Goal: Task Accomplishment & Management: Use online tool/utility

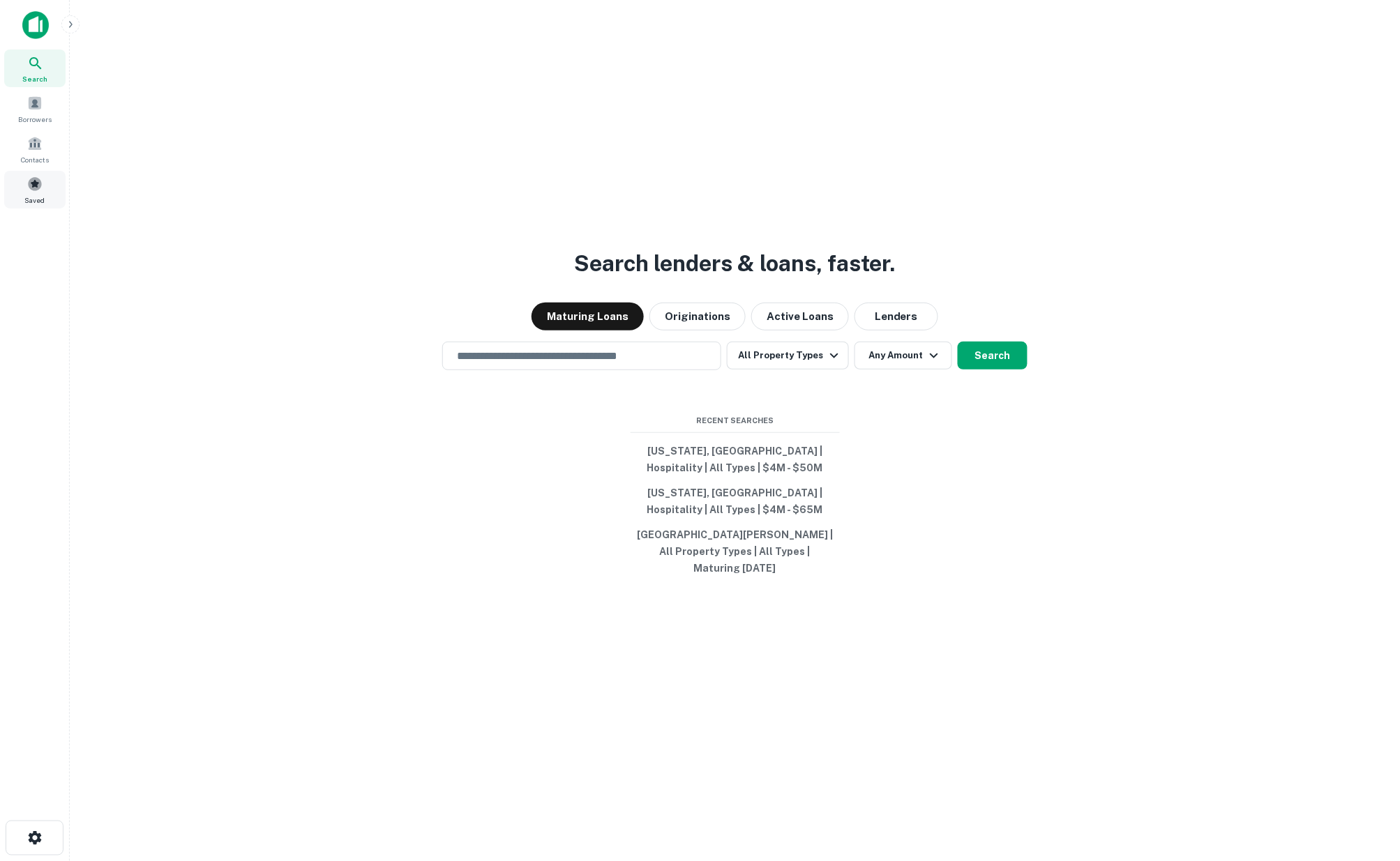
click at [31, 189] on span at bounding box center [34, 184] width 15 height 15
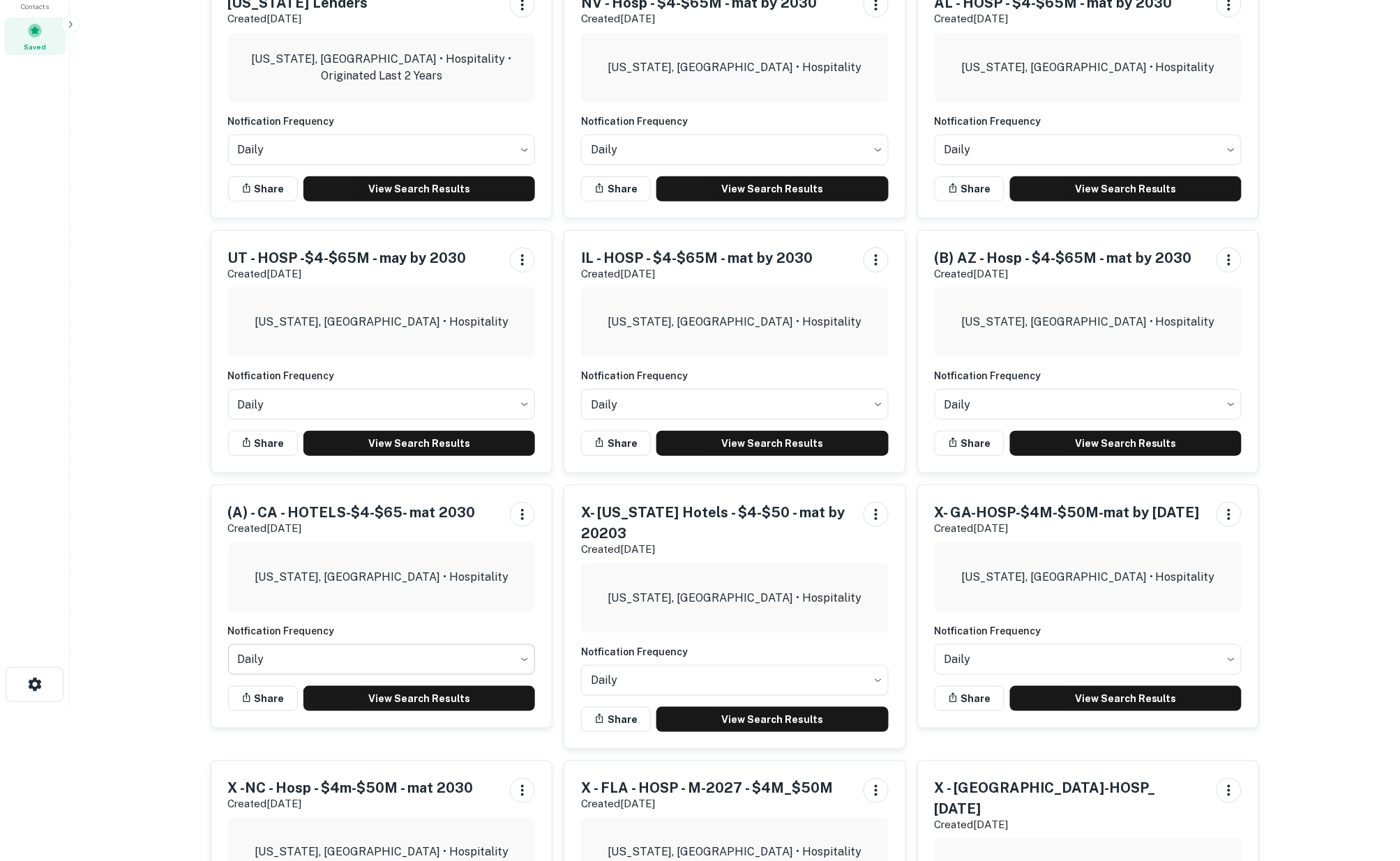
scroll to position [155, 0]
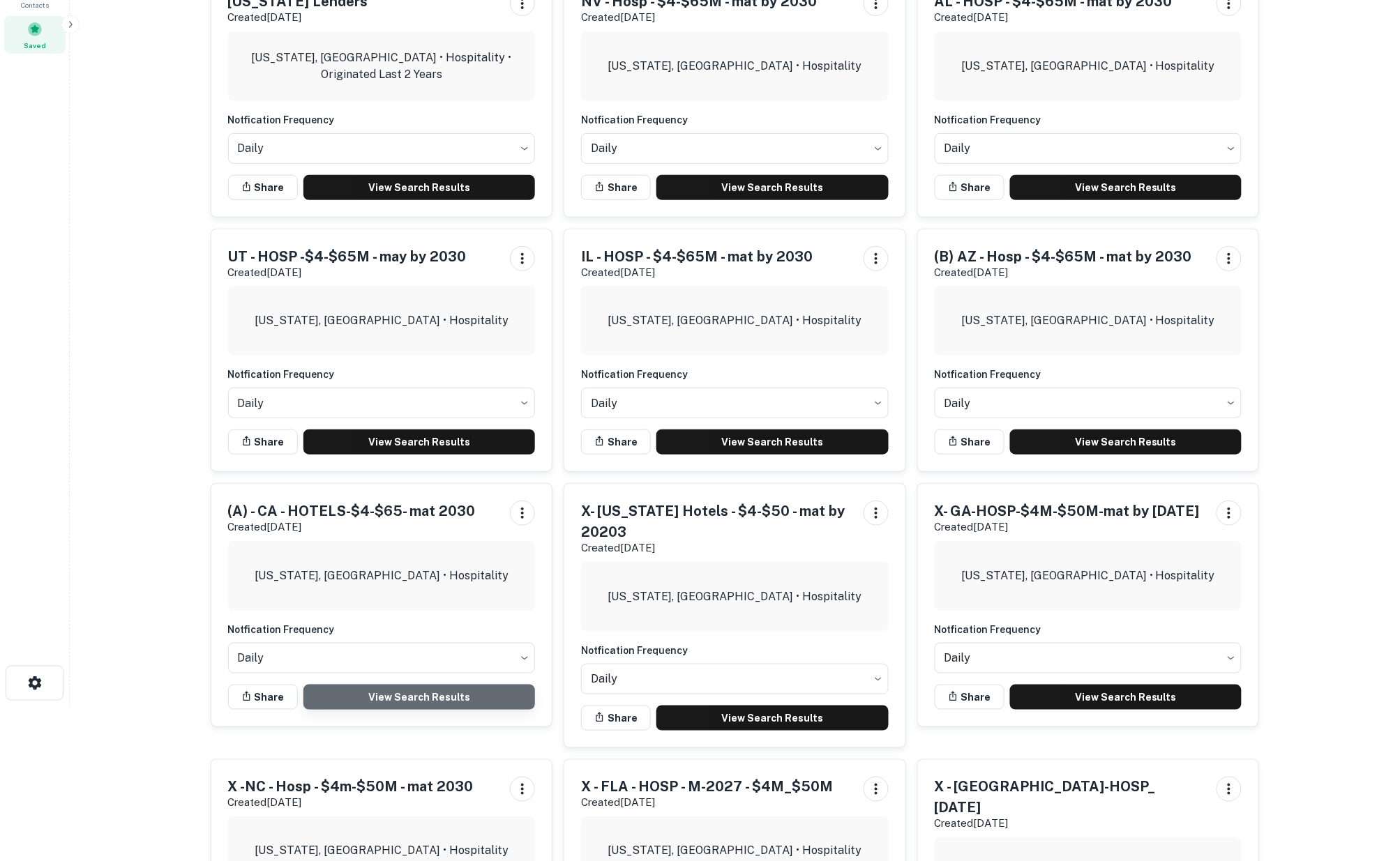
click at [437, 694] on link "View Search Results" at bounding box center [420, 697] width 232 height 25
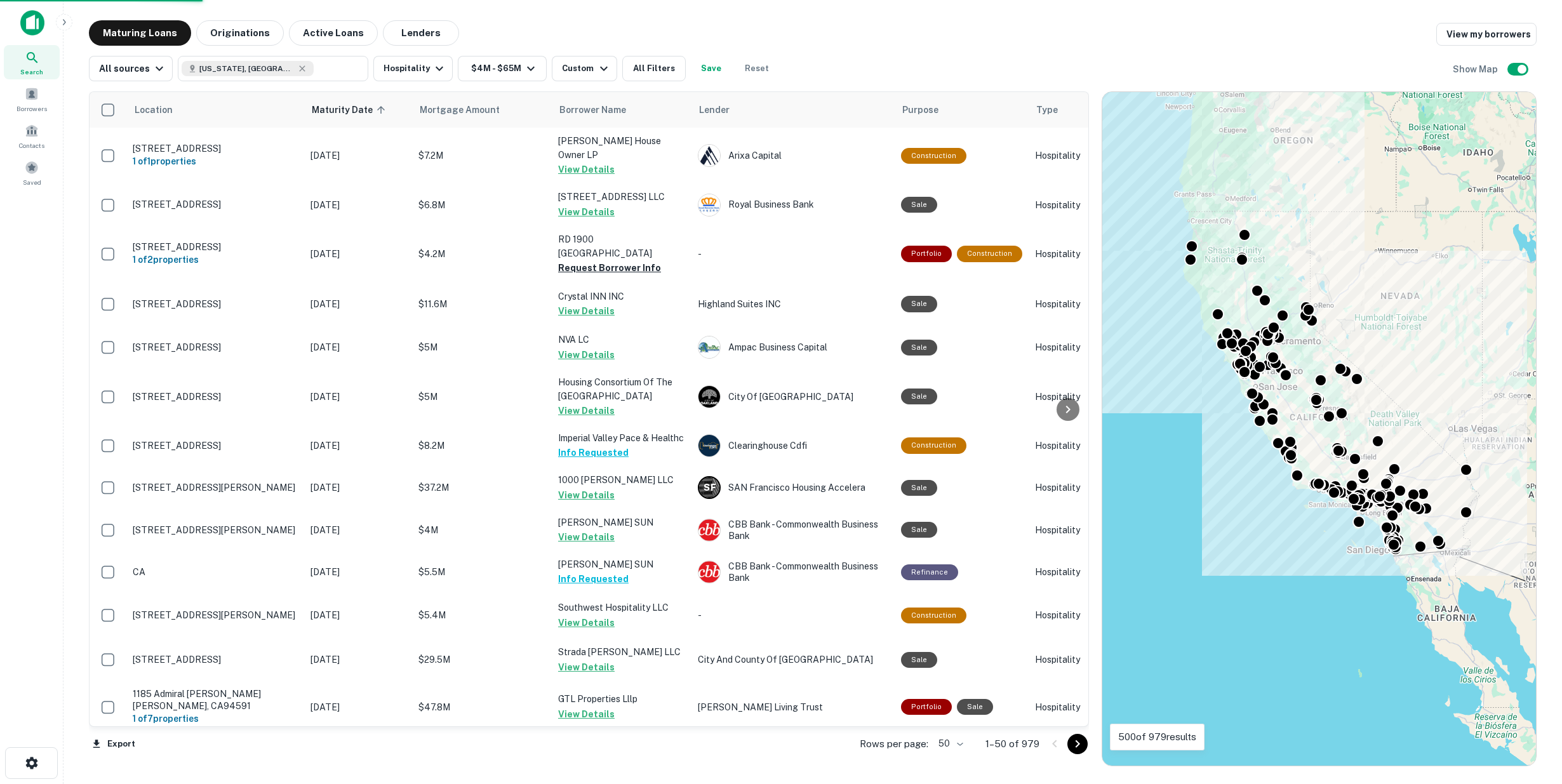
click at [961, 745] on body "Search Borrowers Contacts Saved Maturing Loans Originations Active Loans Lender…" at bounding box center [781, 392] width 1562 height 784
click at [956, 757] on li "100" at bounding box center [952, 757] width 37 height 23
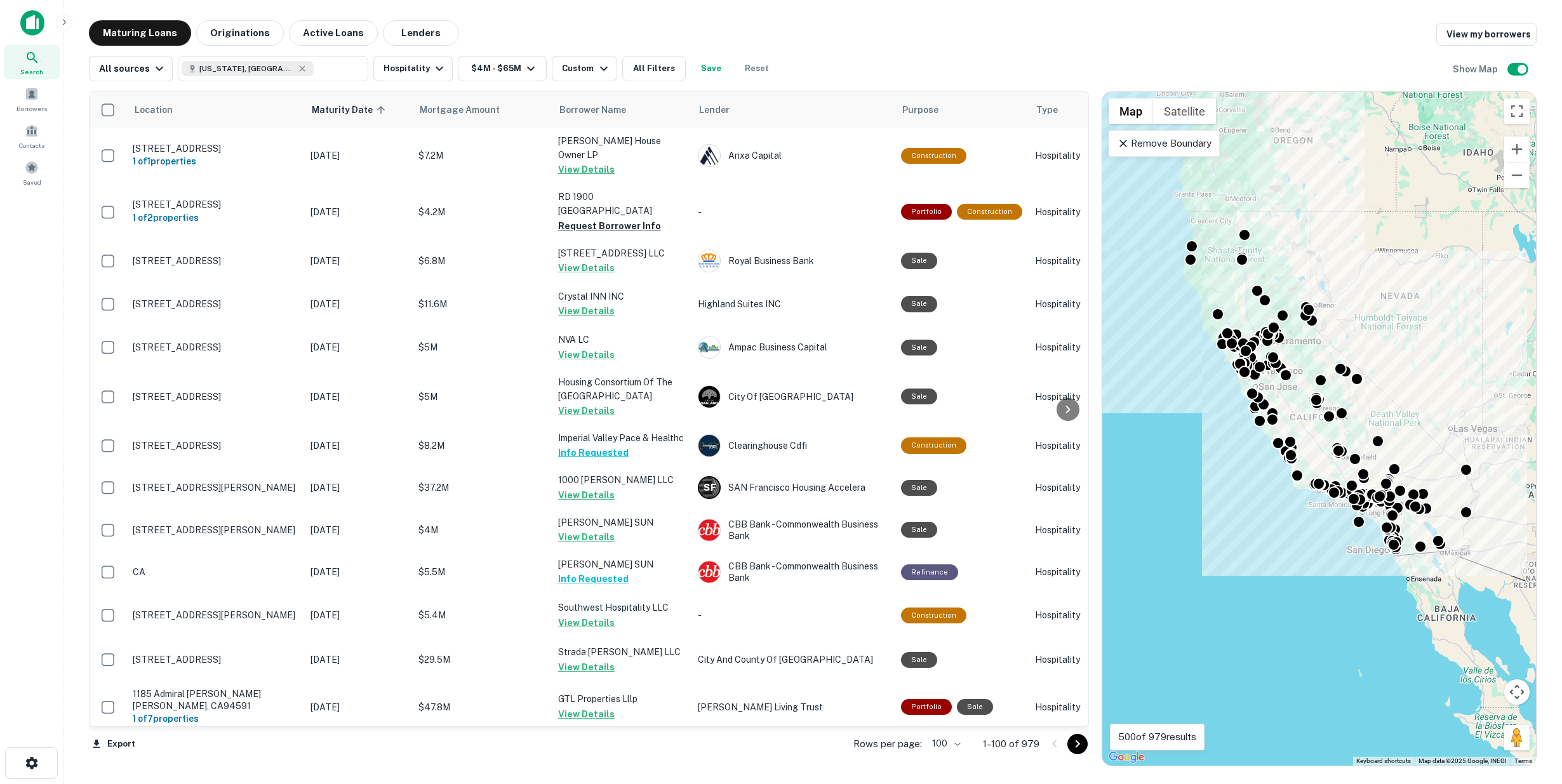
click at [1077, 745] on icon "Go to next page" at bounding box center [1077, 743] width 15 height 15
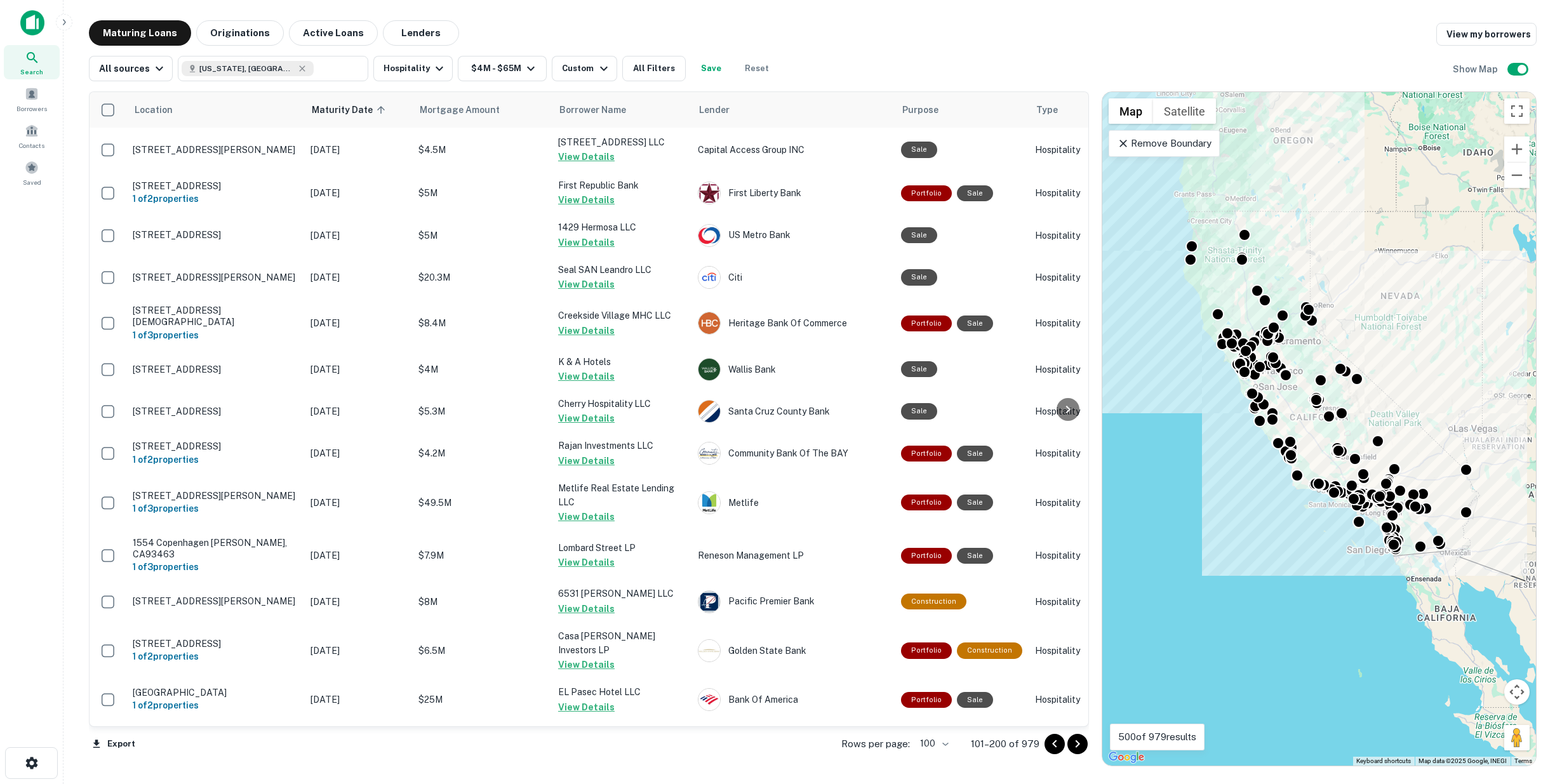
click at [1077, 745] on icon "Go to next page" at bounding box center [1077, 743] width 15 height 15
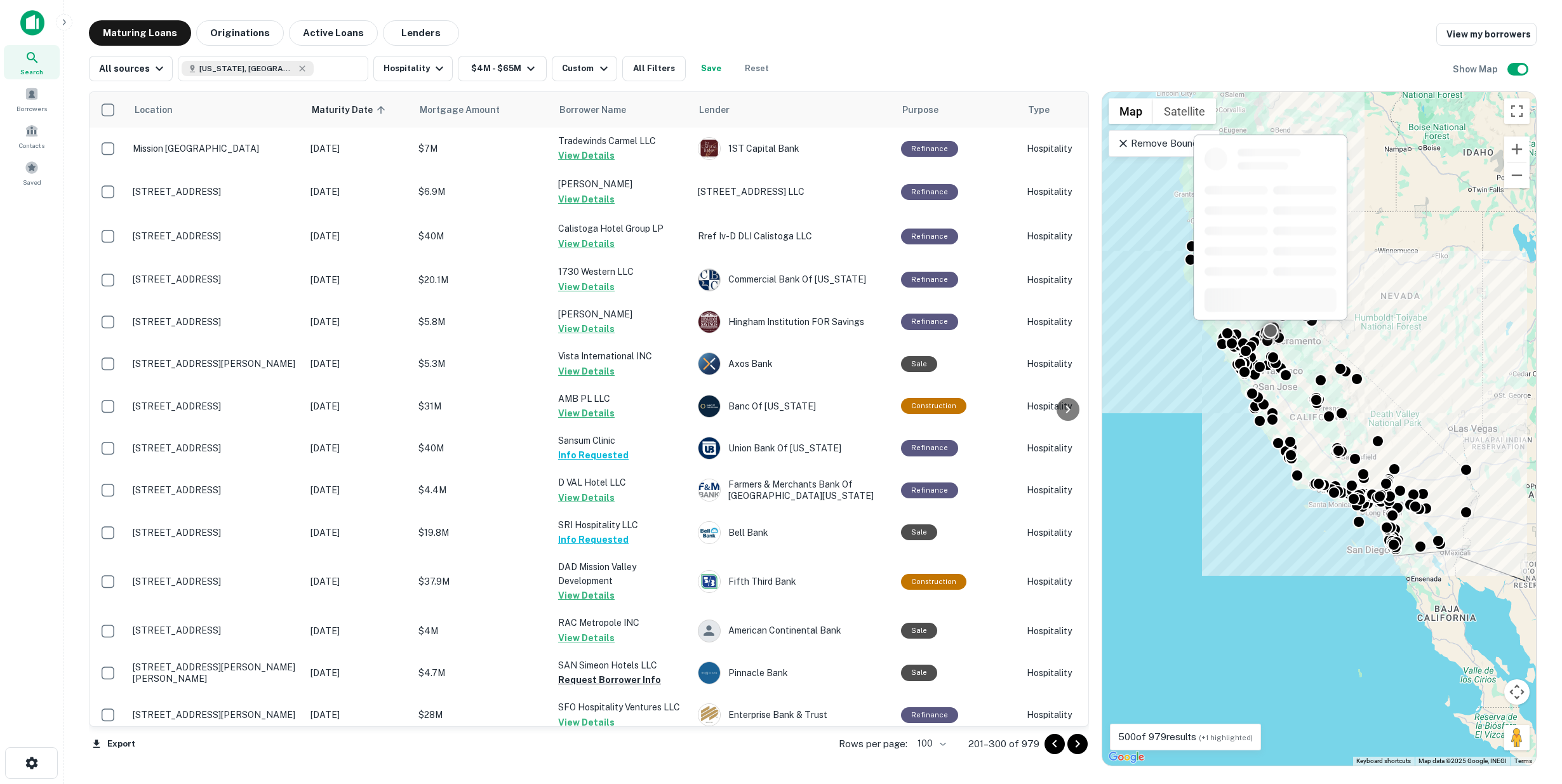
scroll to position [211, 0]
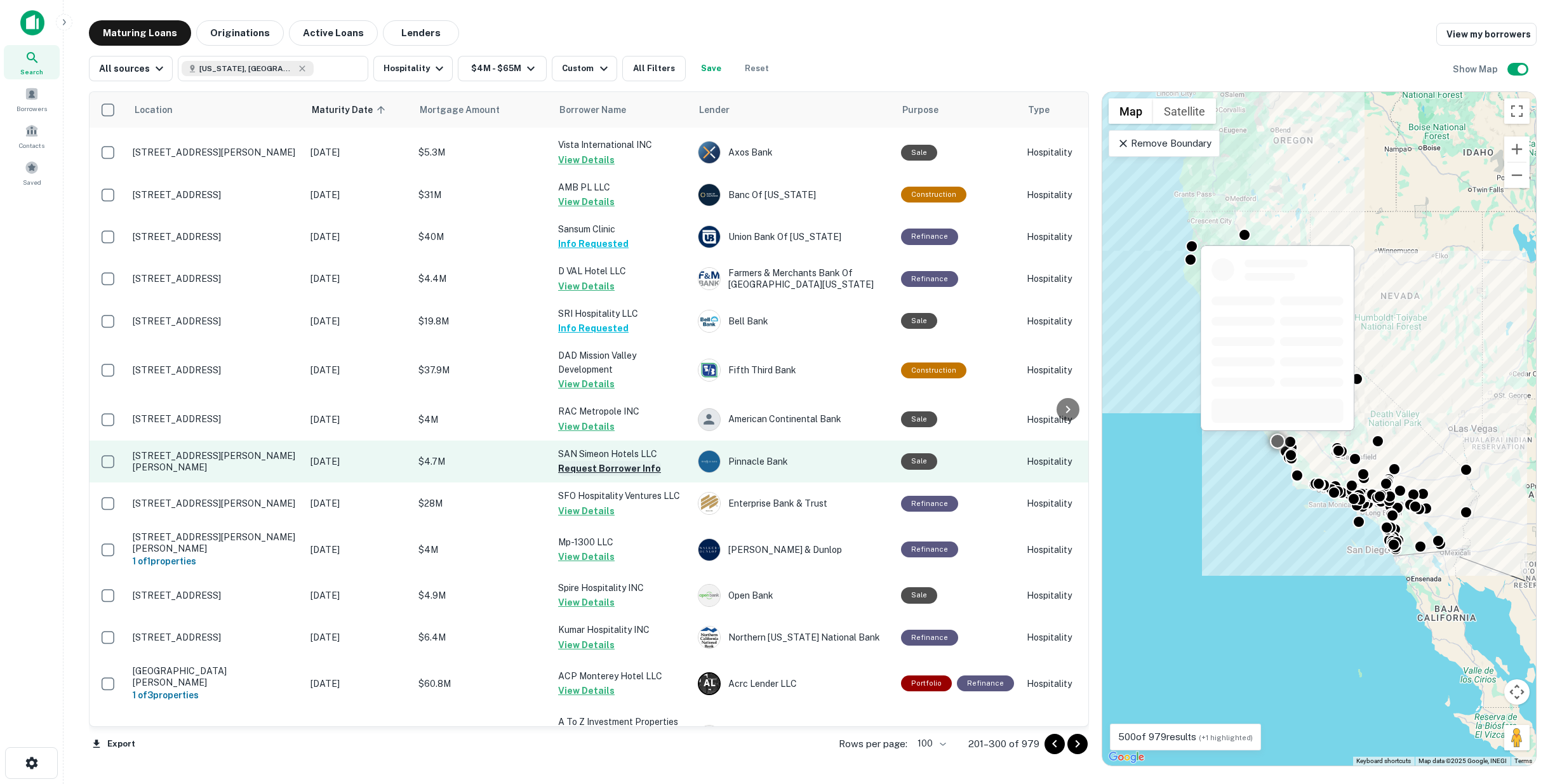
click at [581, 463] on button "Request Borrower Info" at bounding box center [610, 467] width 103 height 15
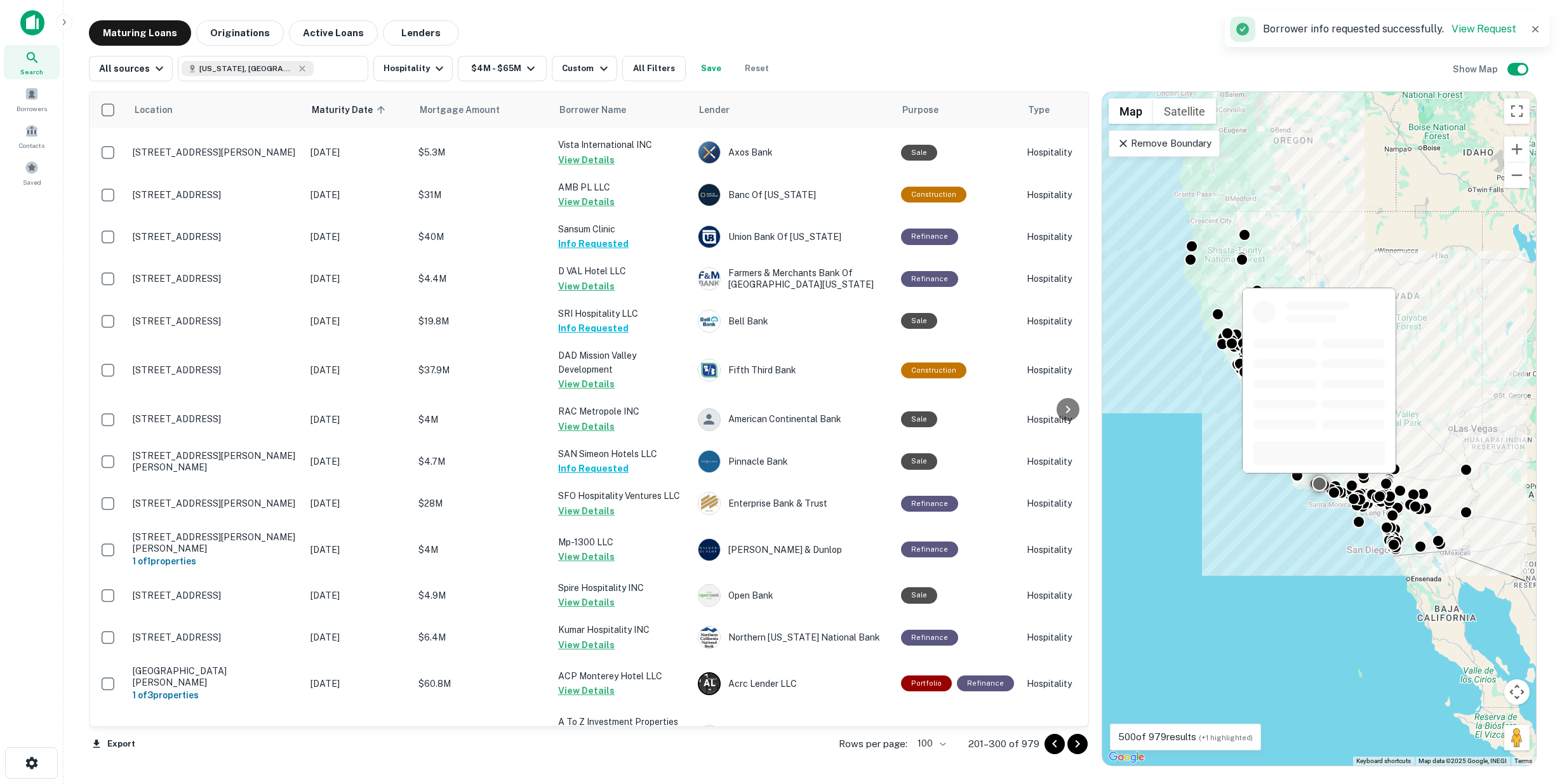
scroll to position [493, 0]
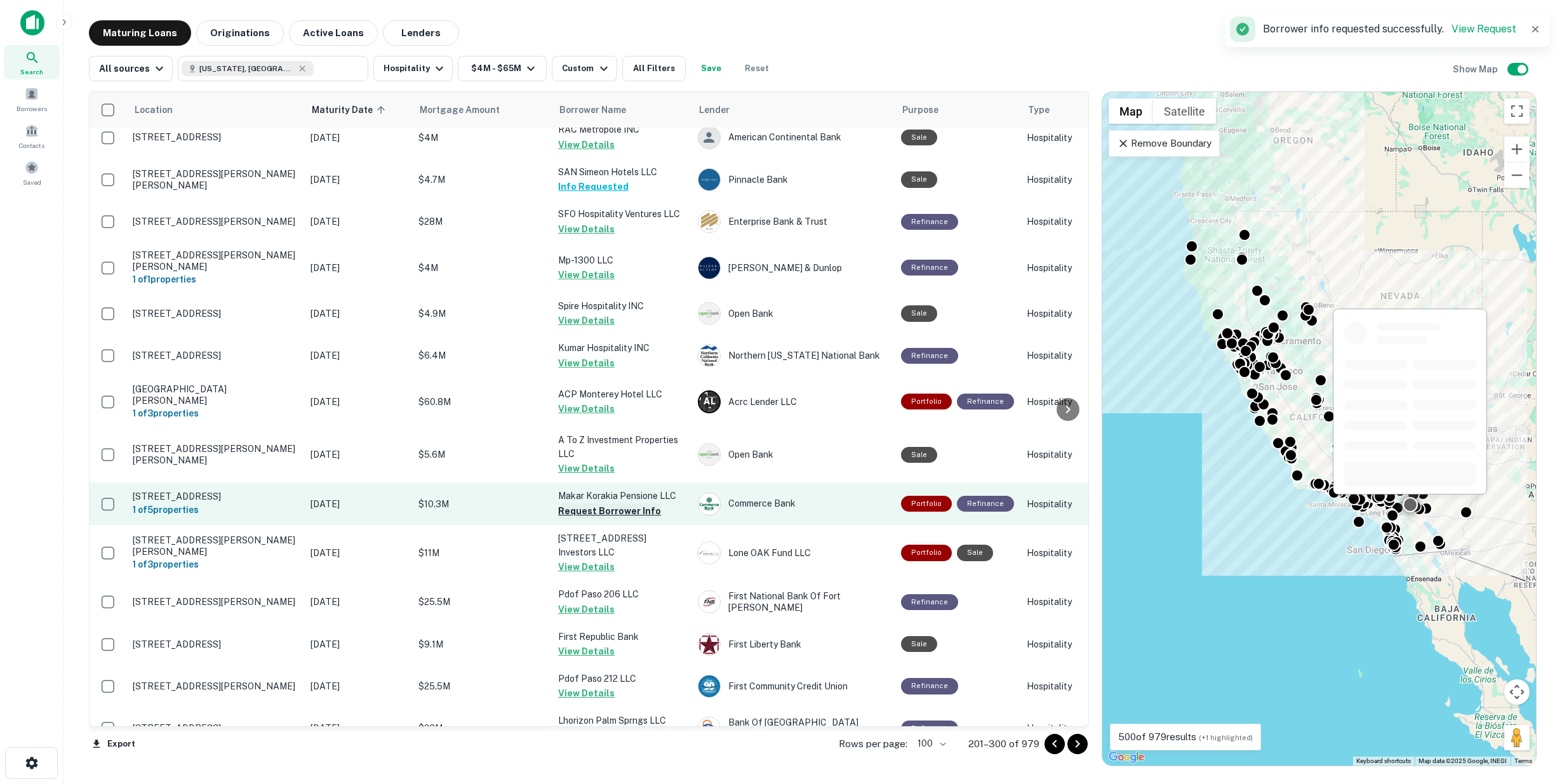
click at [592, 503] on button "Request Borrower Info" at bounding box center [610, 510] width 103 height 15
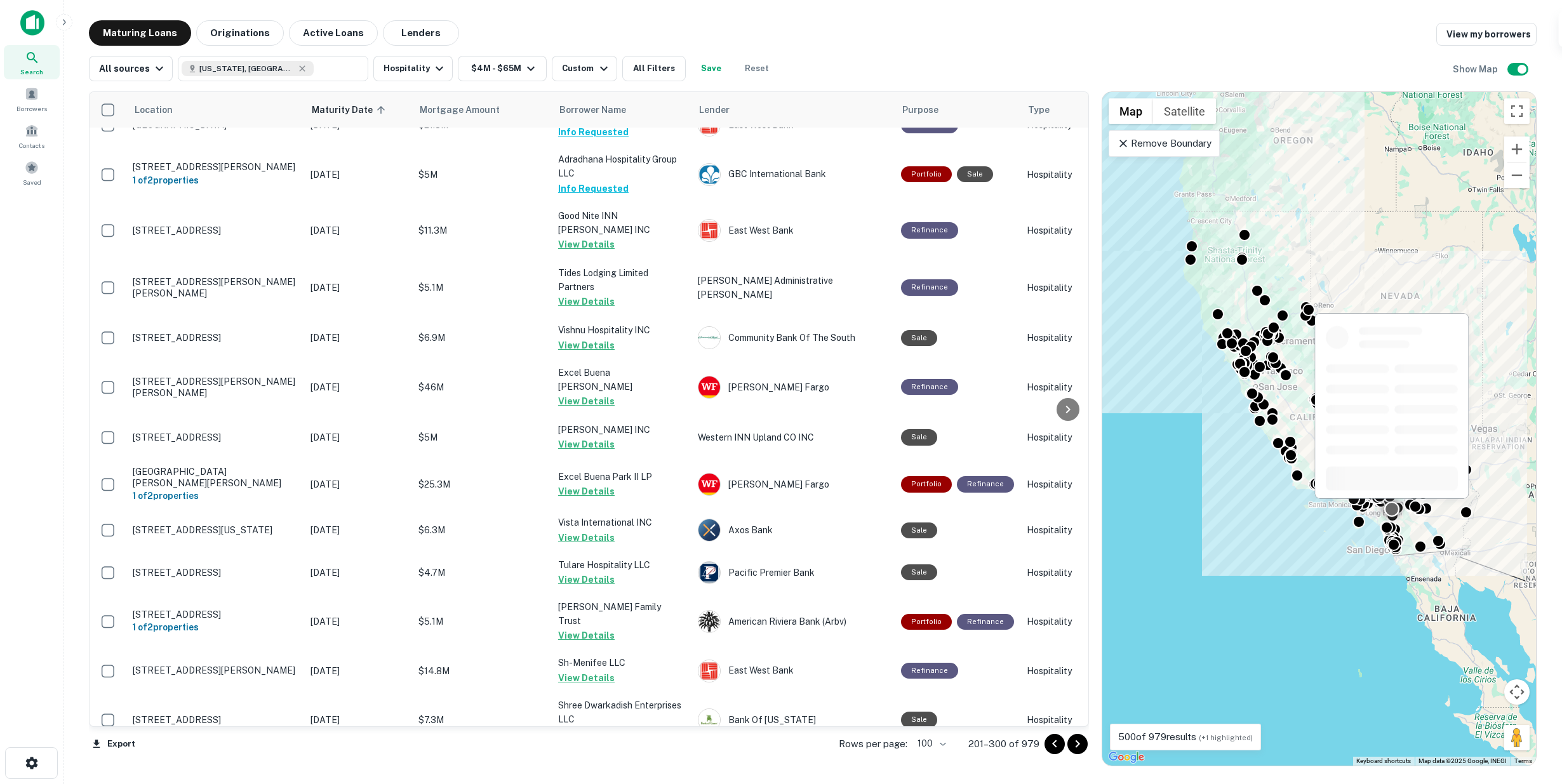
scroll to position [2116, 0]
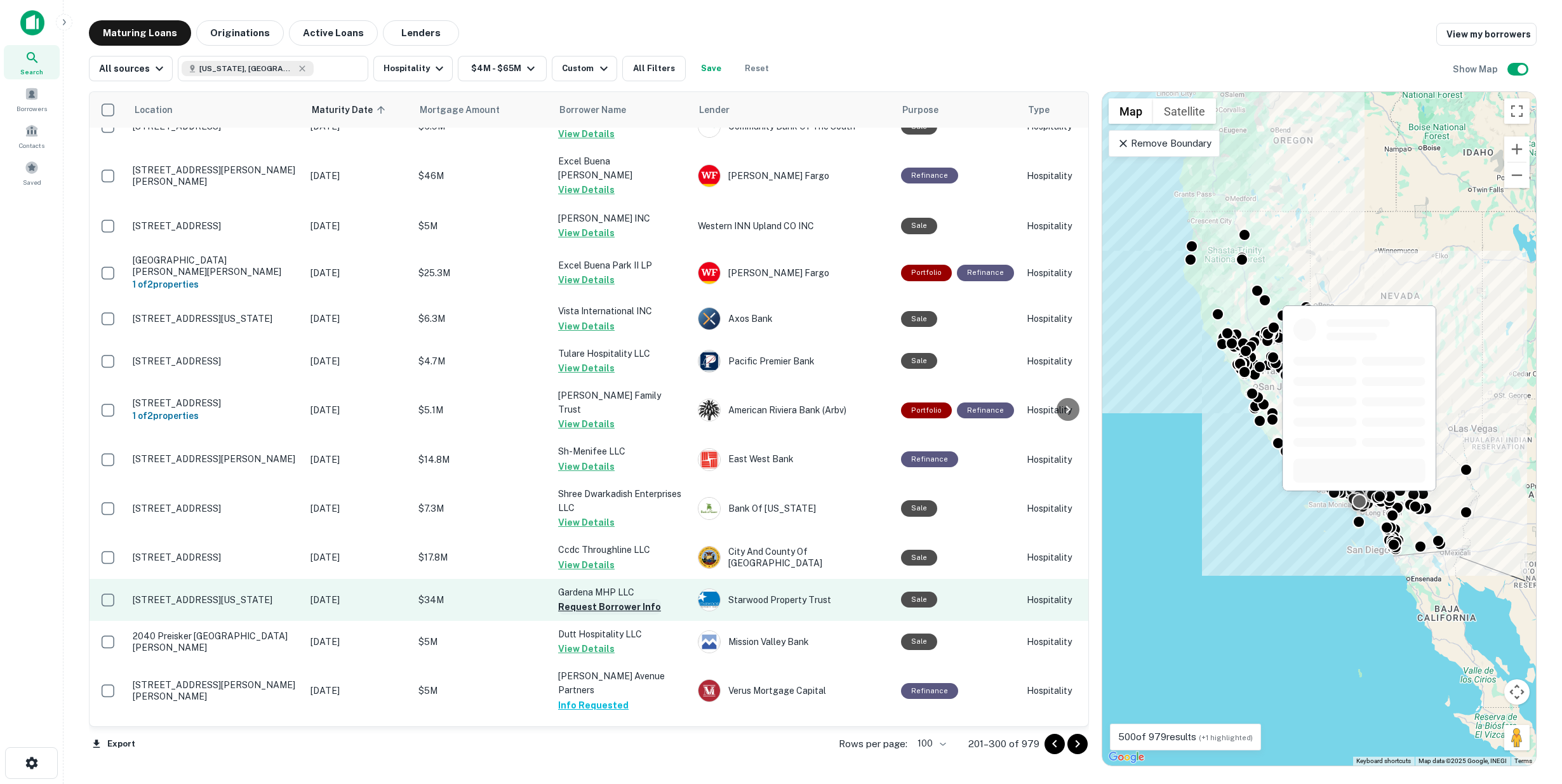
click at [594, 599] on button "Request Borrower Info" at bounding box center [610, 606] width 103 height 15
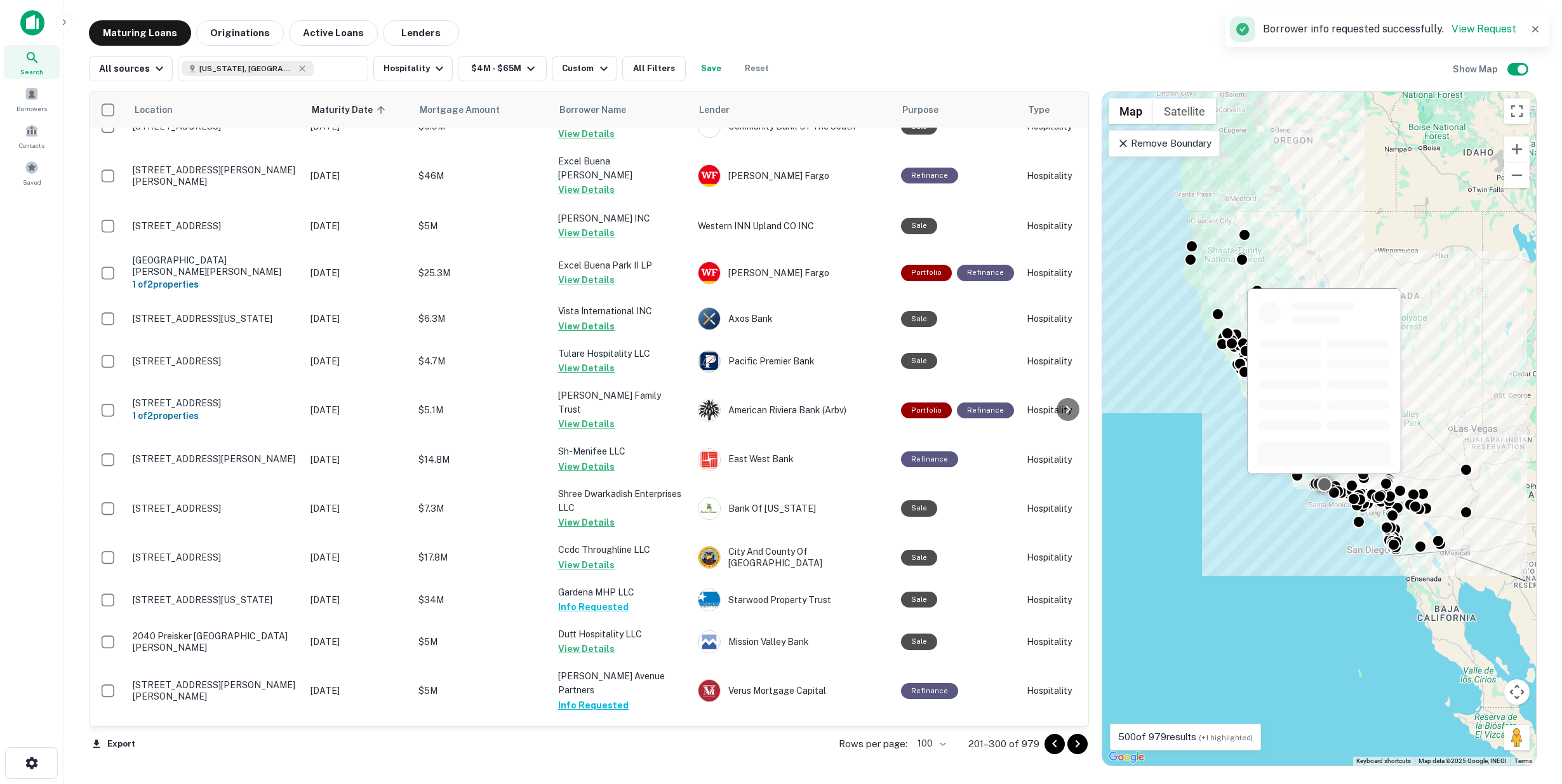
scroll to position [2397, 0]
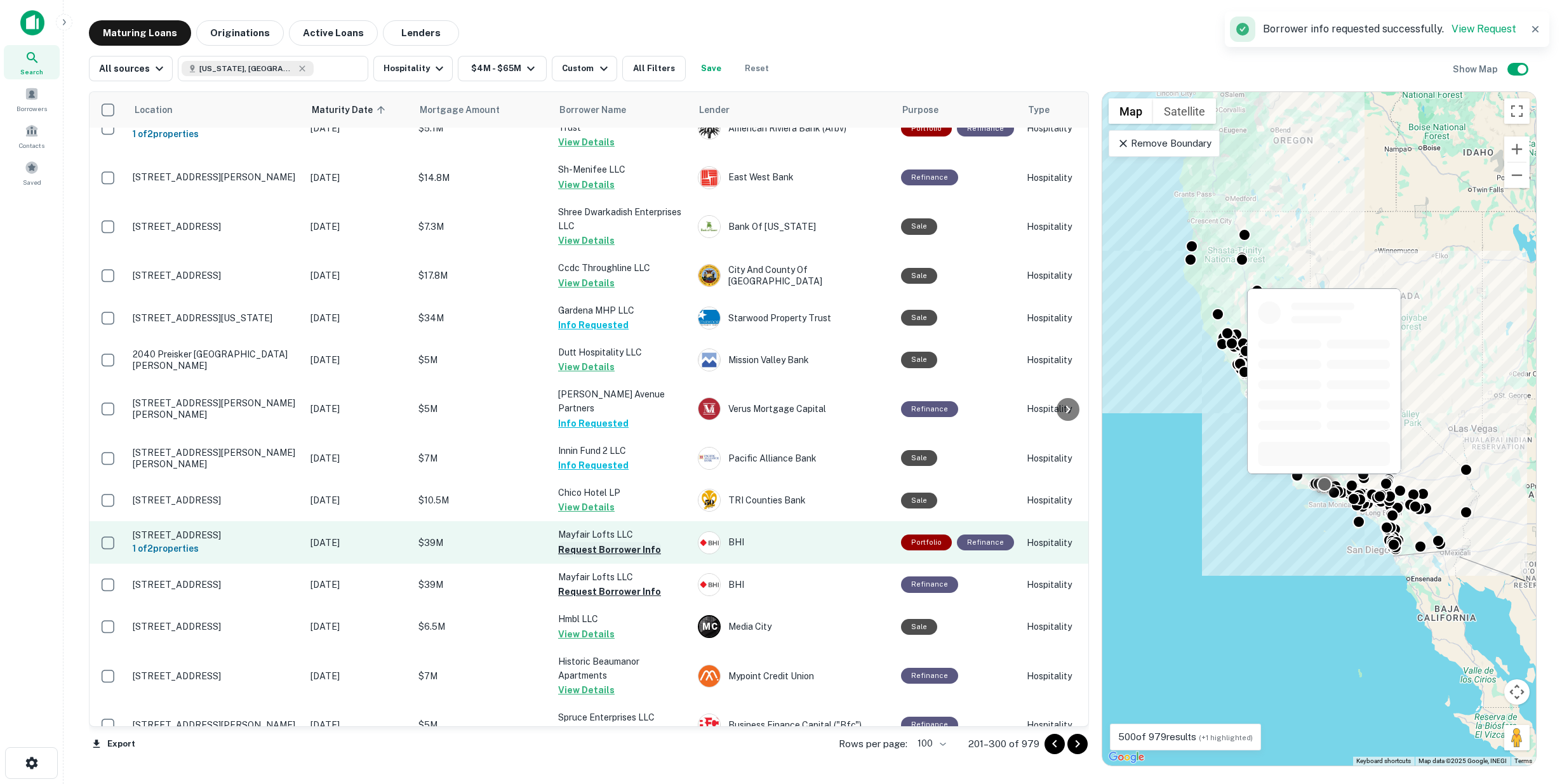
click at [594, 542] on button "Request Borrower Info" at bounding box center [610, 549] width 103 height 15
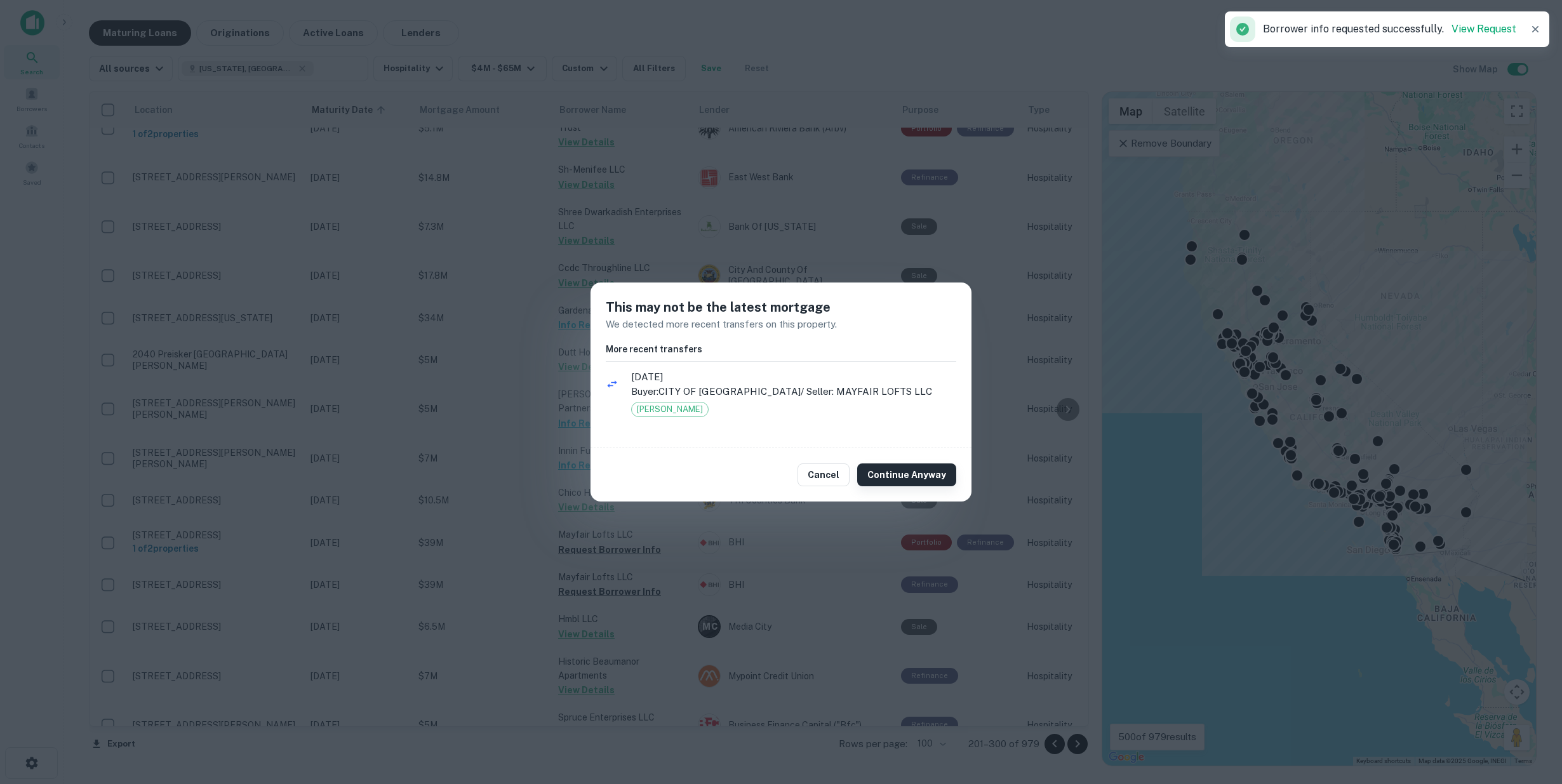
click at [908, 470] on button "Continue Anyway" at bounding box center [908, 474] width 99 height 23
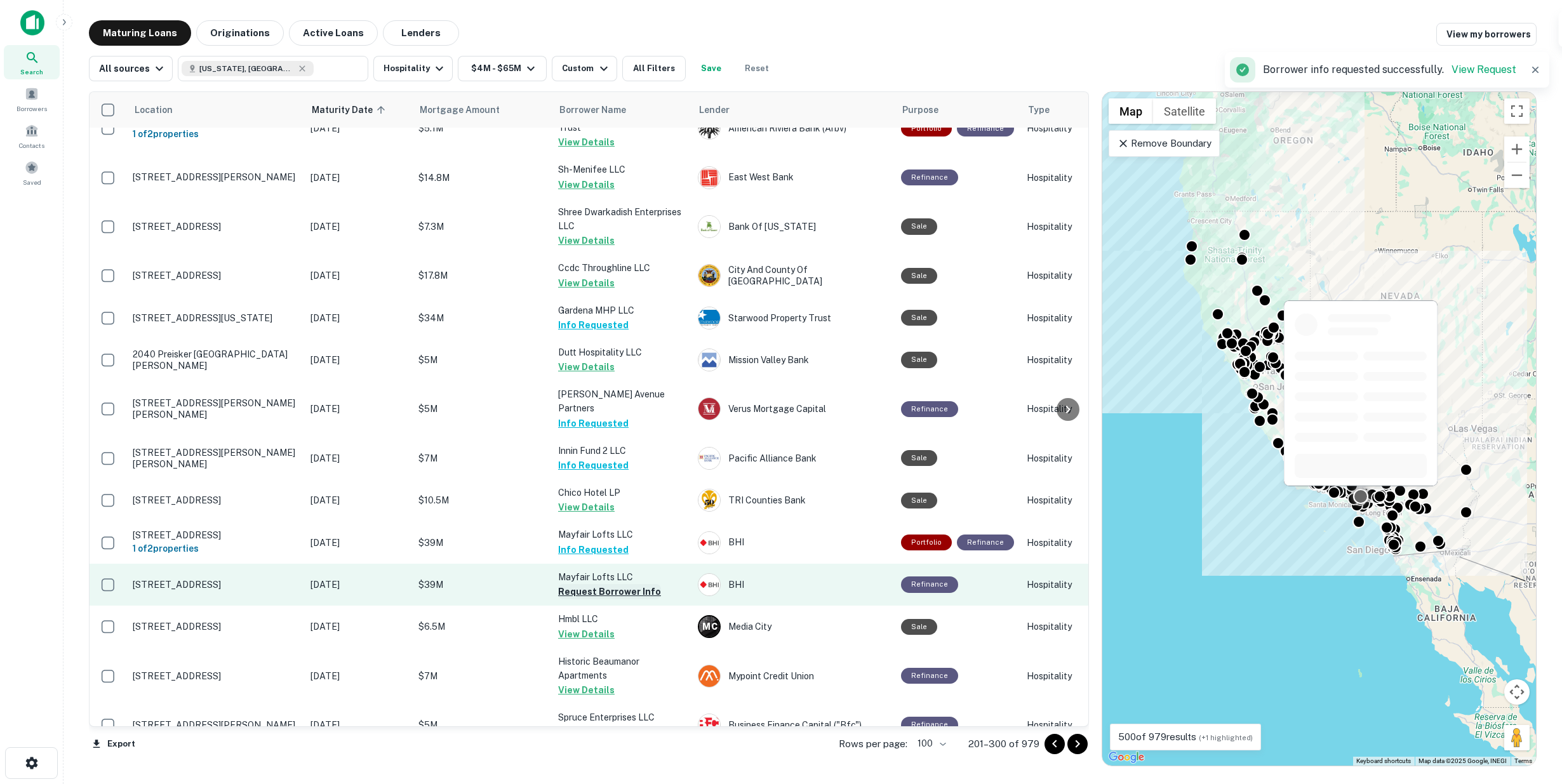
click at [579, 584] on button "Request Borrower Info" at bounding box center [610, 591] width 103 height 15
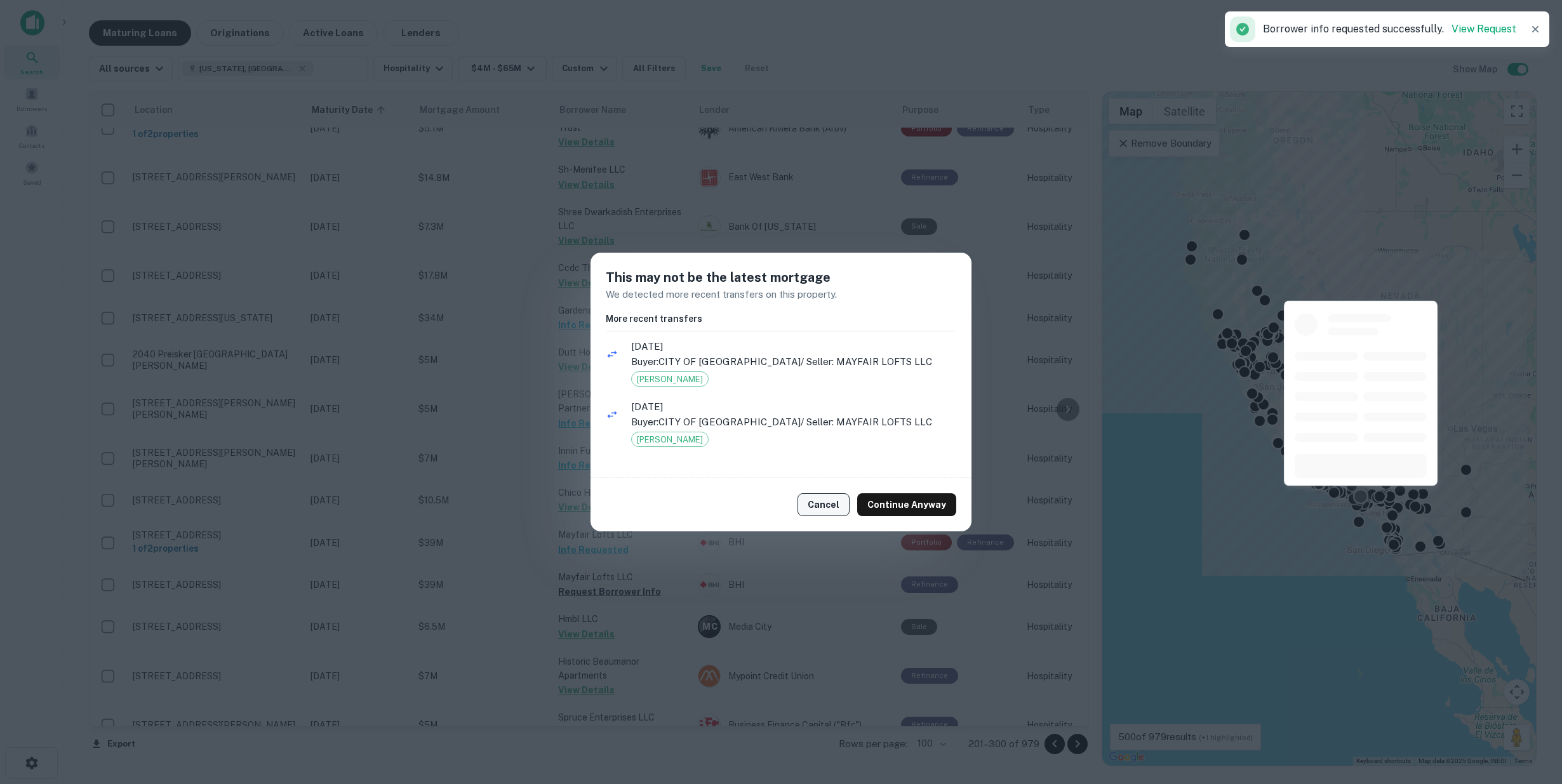
click at [834, 509] on button "Cancel" at bounding box center [824, 504] width 52 height 23
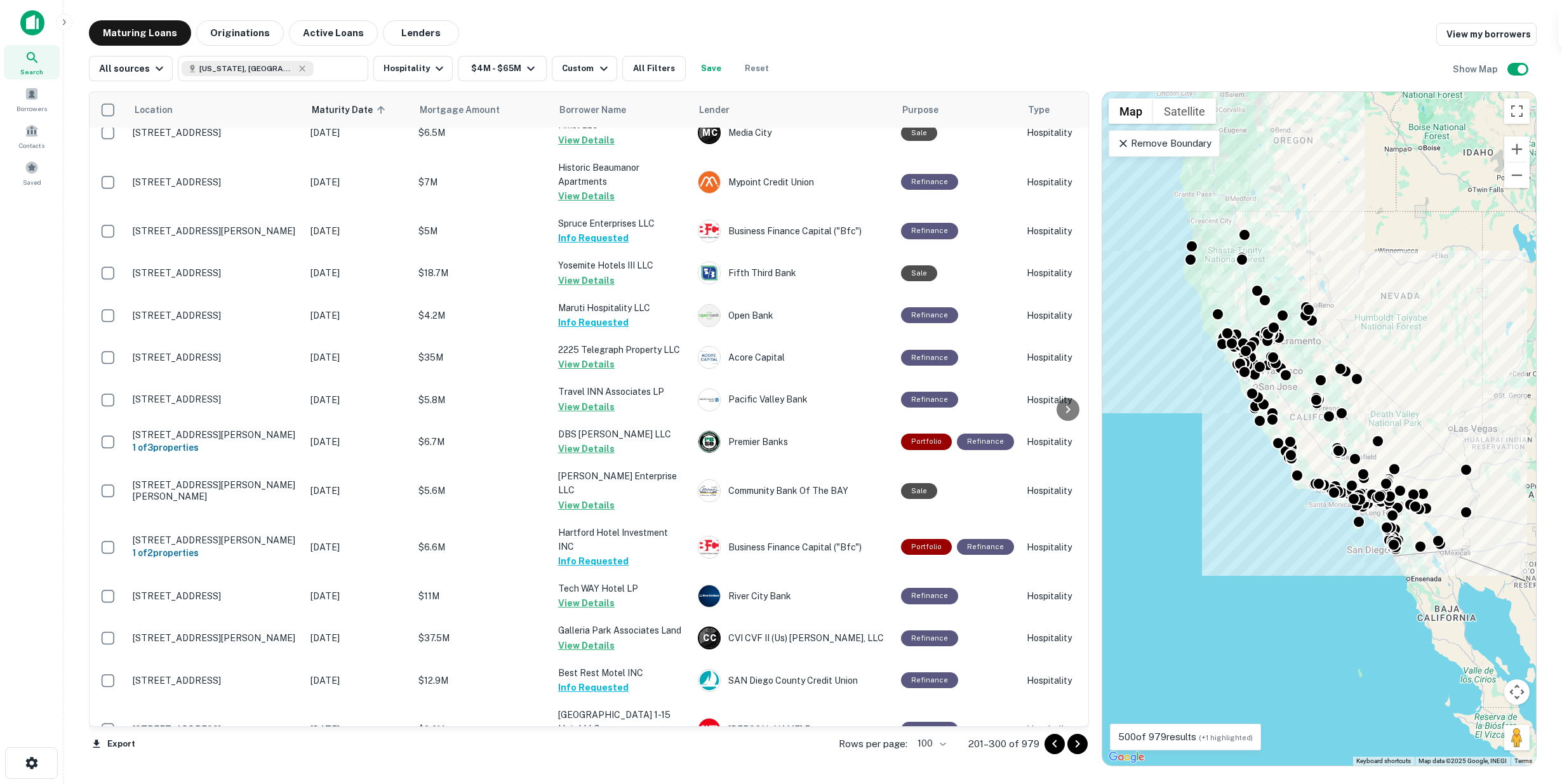
scroll to position [3792, 0]
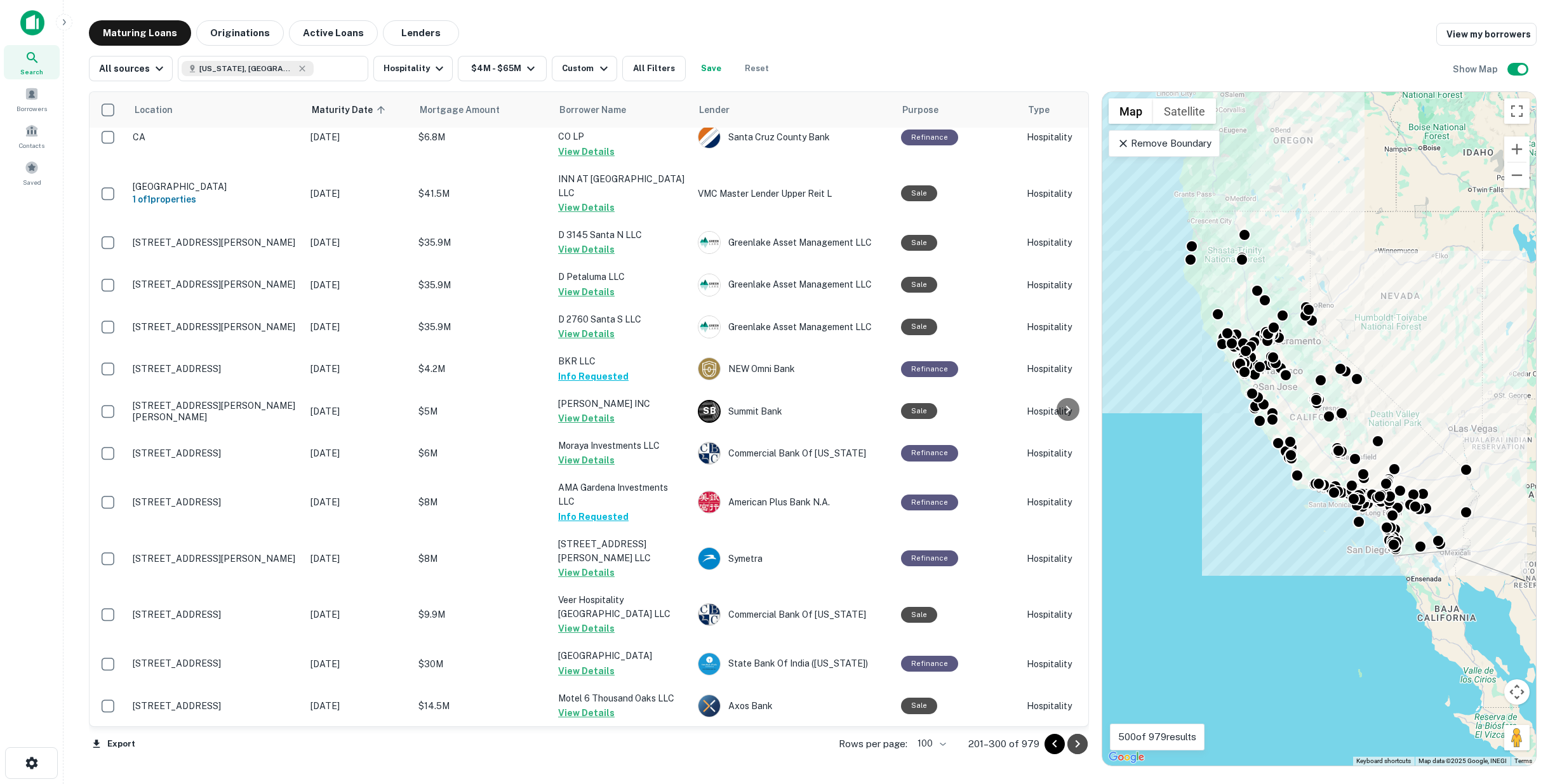
click at [1080, 740] on icon "Go to next page" at bounding box center [1077, 743] width 15 height 15
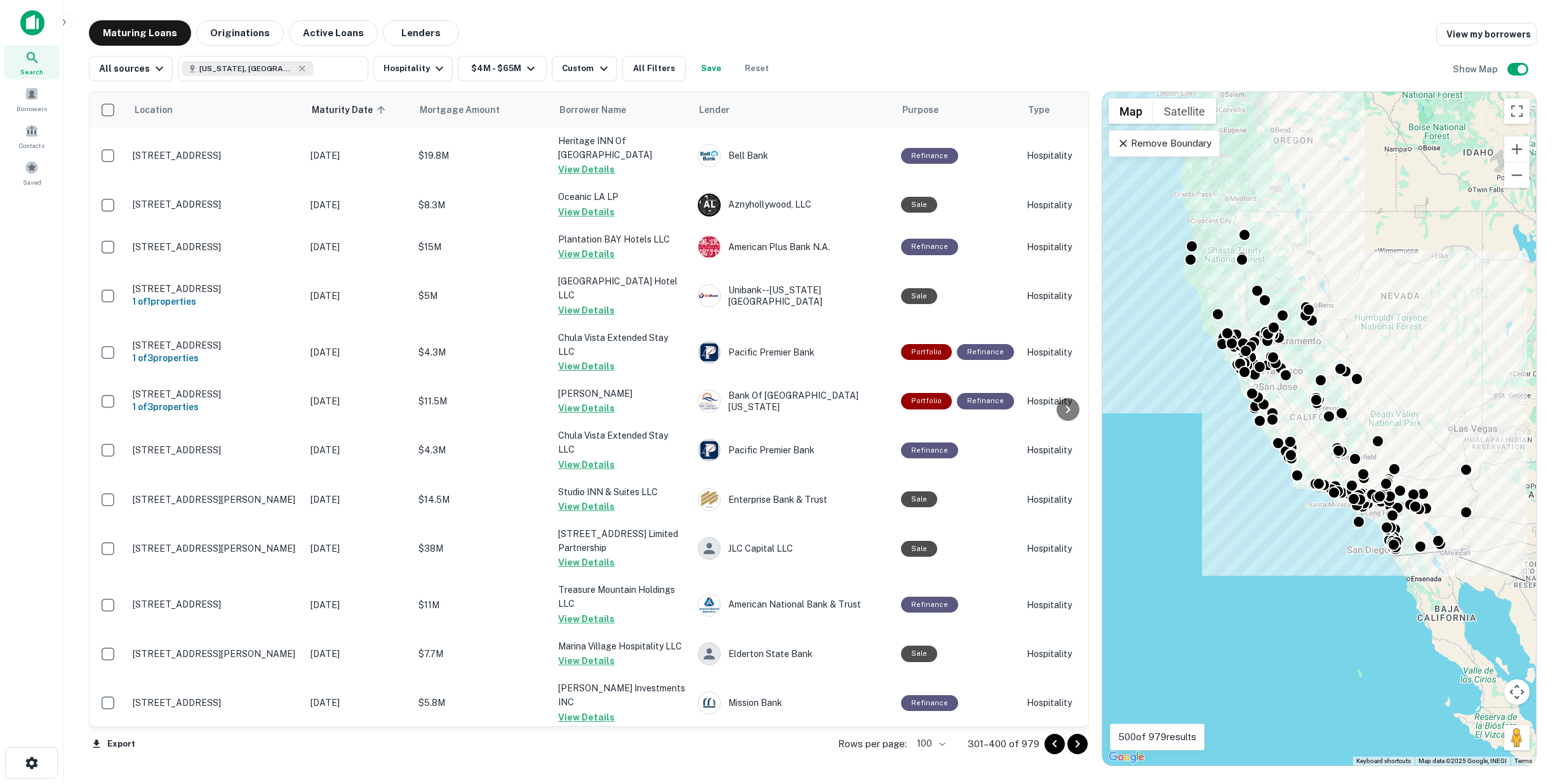
click at [1077, 744] on icon "Go to next page" at bounding box center [1077, 743] width 15 height 15
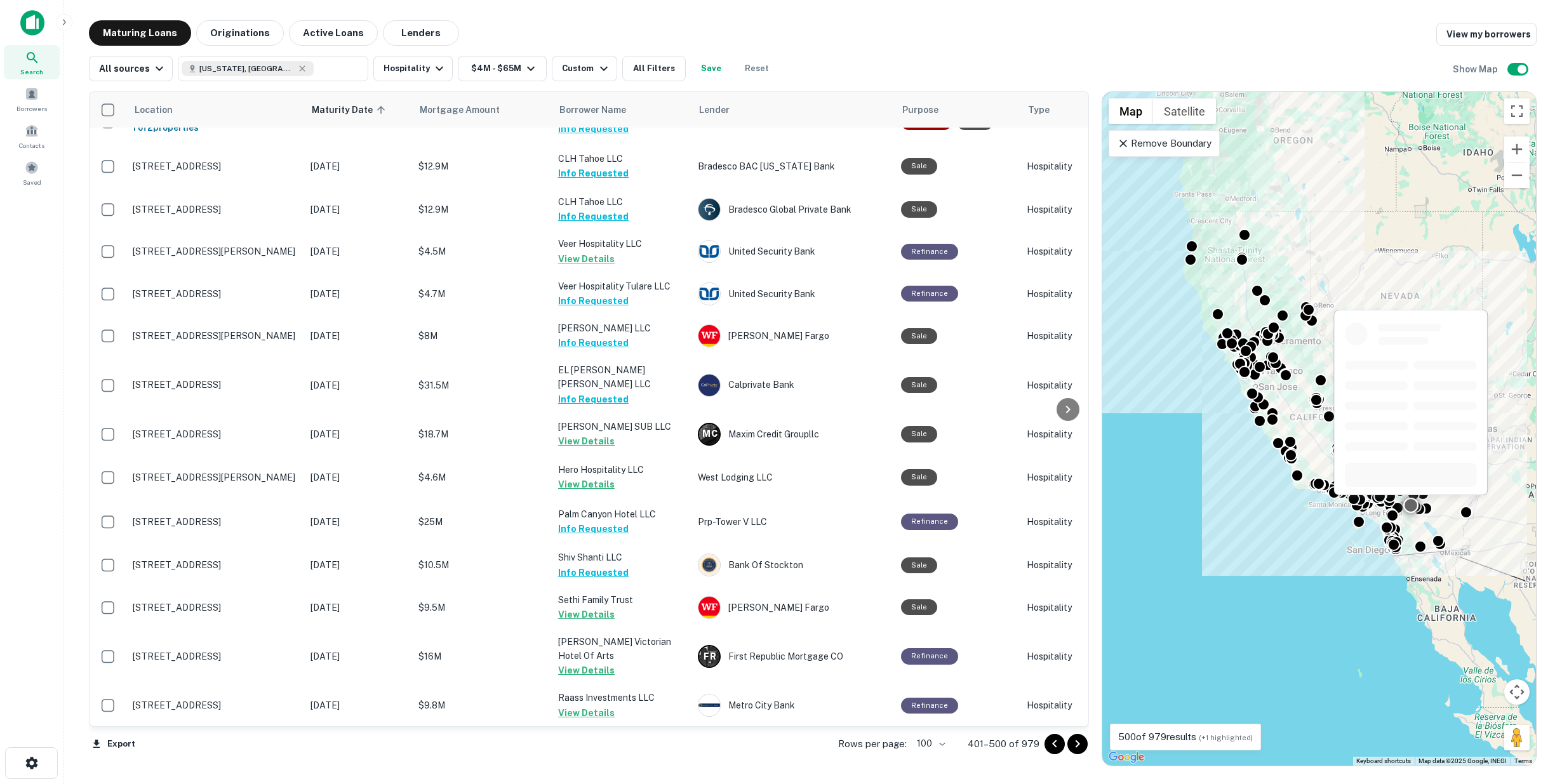
scroll to position [3102, 0]
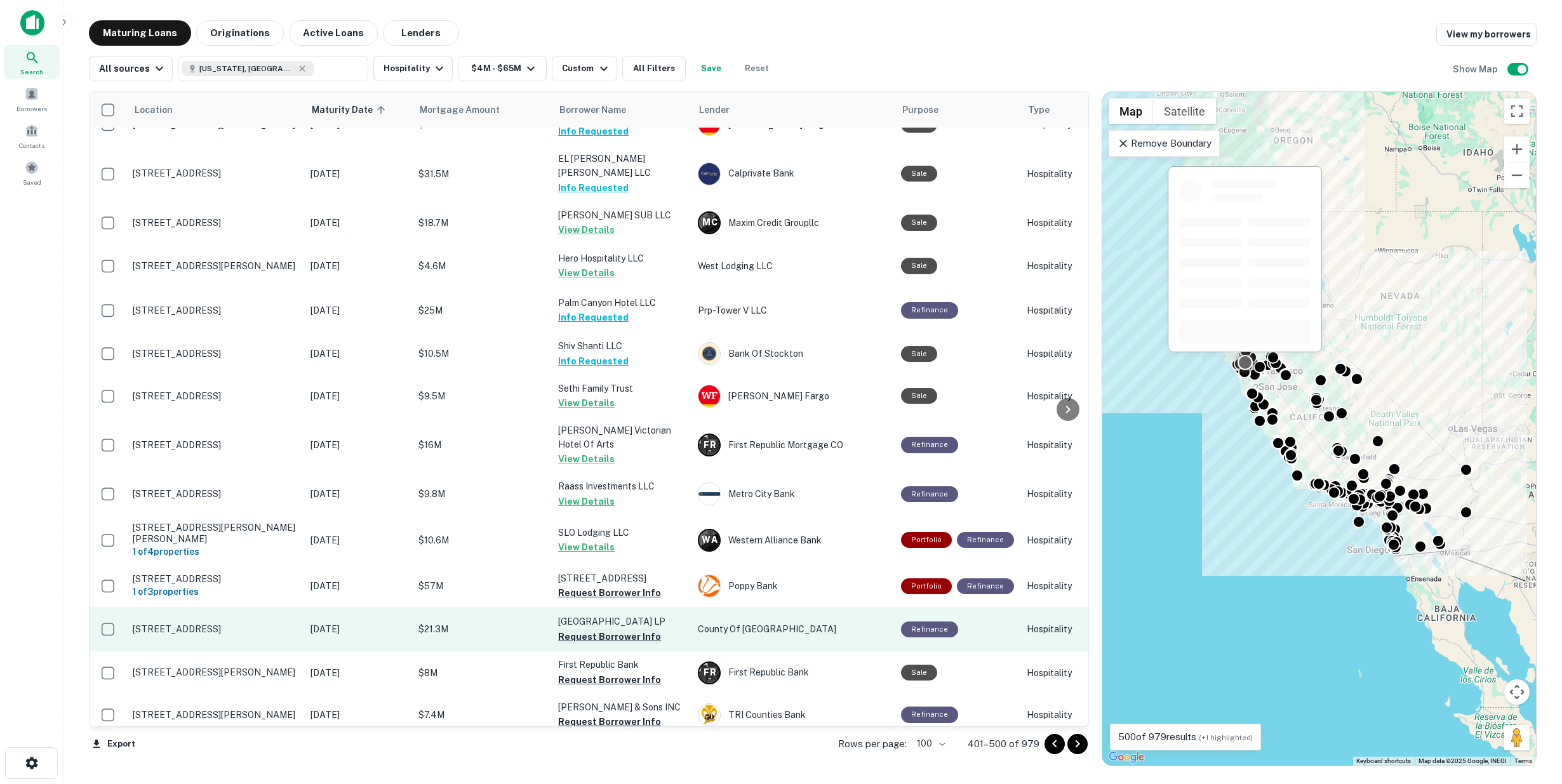
click at [603, 585] on button "Request Borrower Info" at bounding box center [610, 592] width 103 height 15
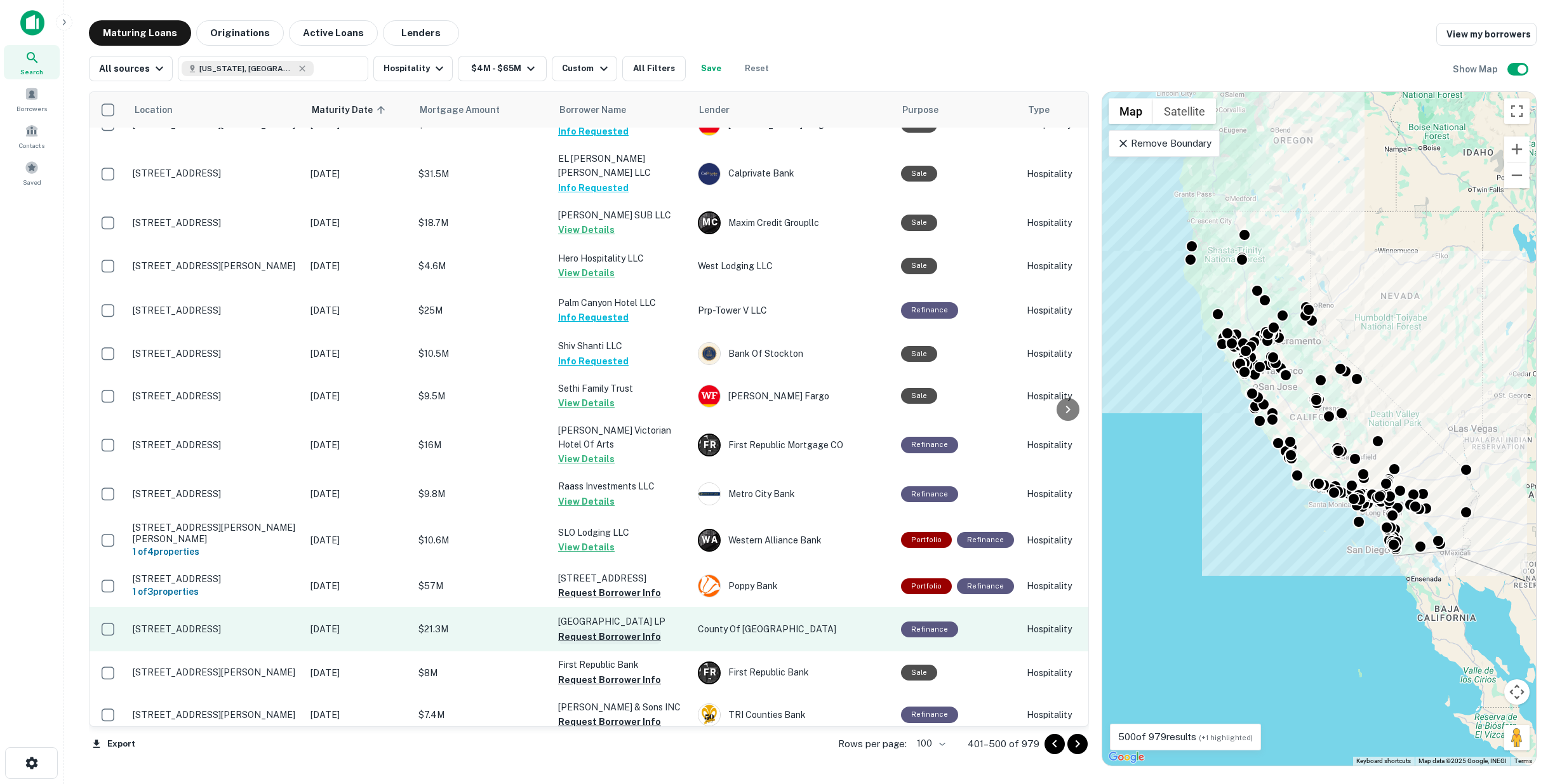
click at [600, 629] on button "Request Borrower Info" at bounding box center [610, 636] width 103 height 15
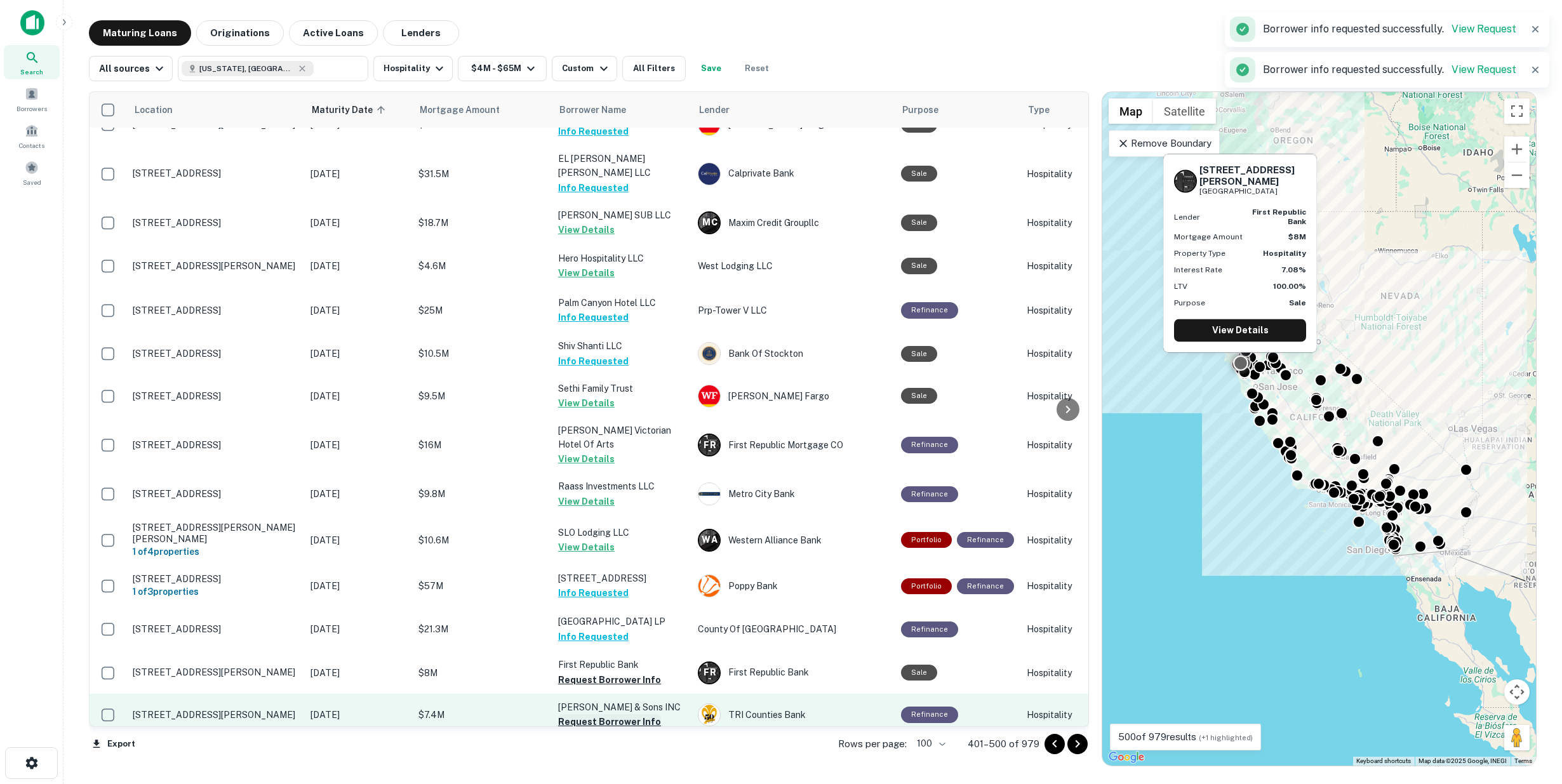
click at [605, 672] on button "Request Borrower Info" at bounding box center [610, 679] width 103 height 15
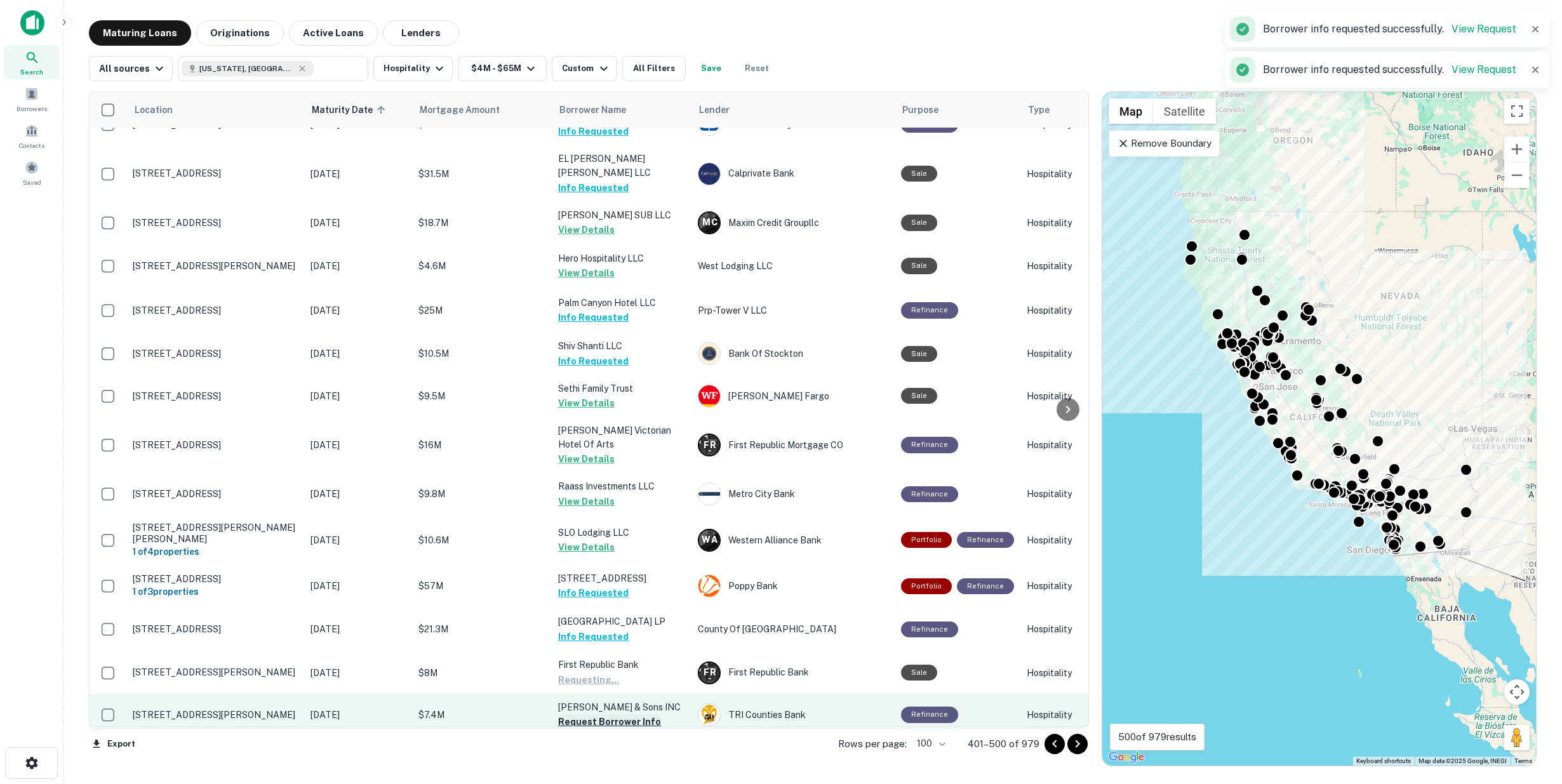
click at [604, 714] on button "Request Borrower Info" at bounding box center [610, 721] width 103 height 15
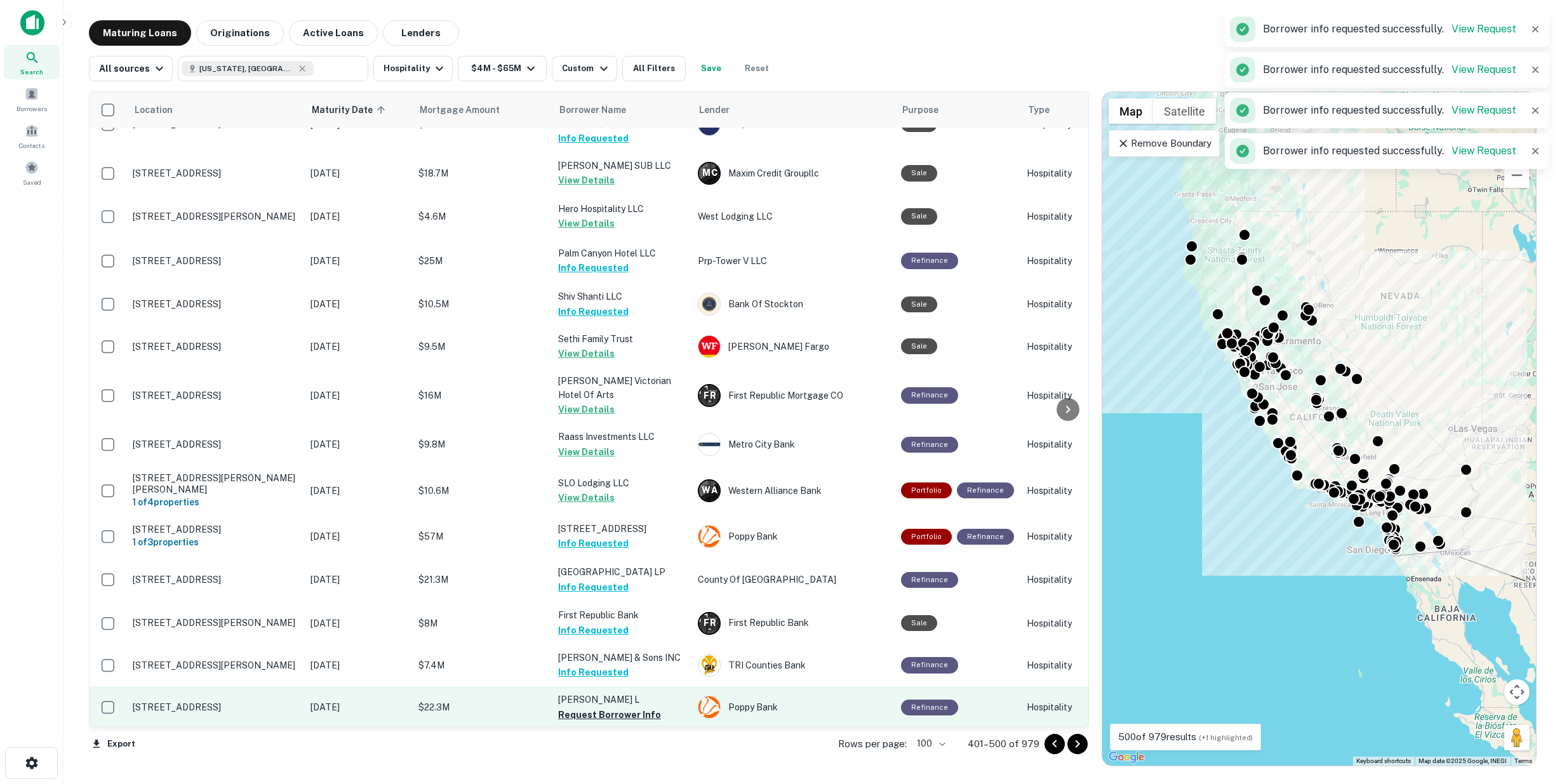
scroll to position [3244, 0]
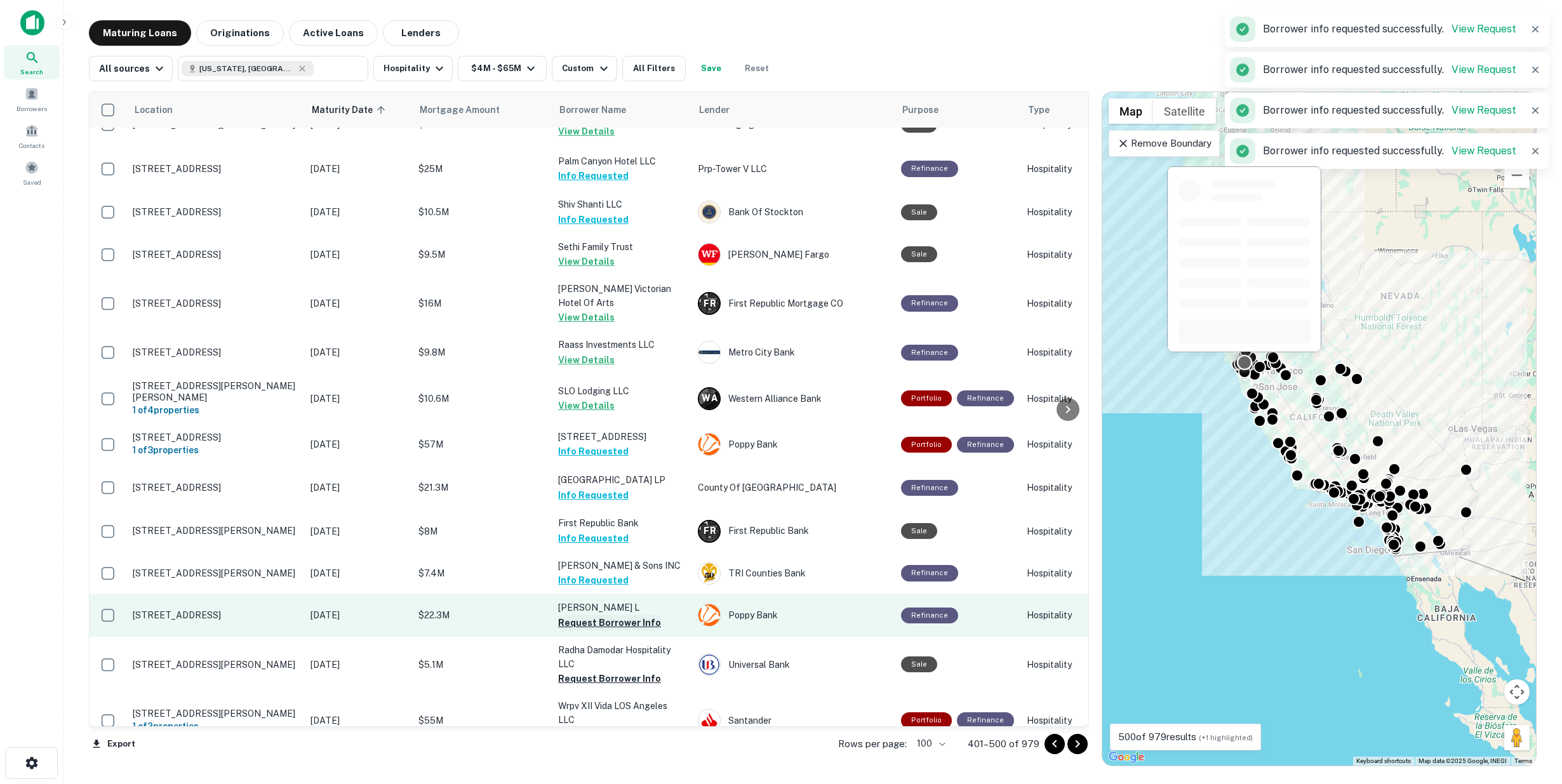
click at [600, 615] on button "Request Borrower Info" at bounding box center [610, 622] width 103 height 15
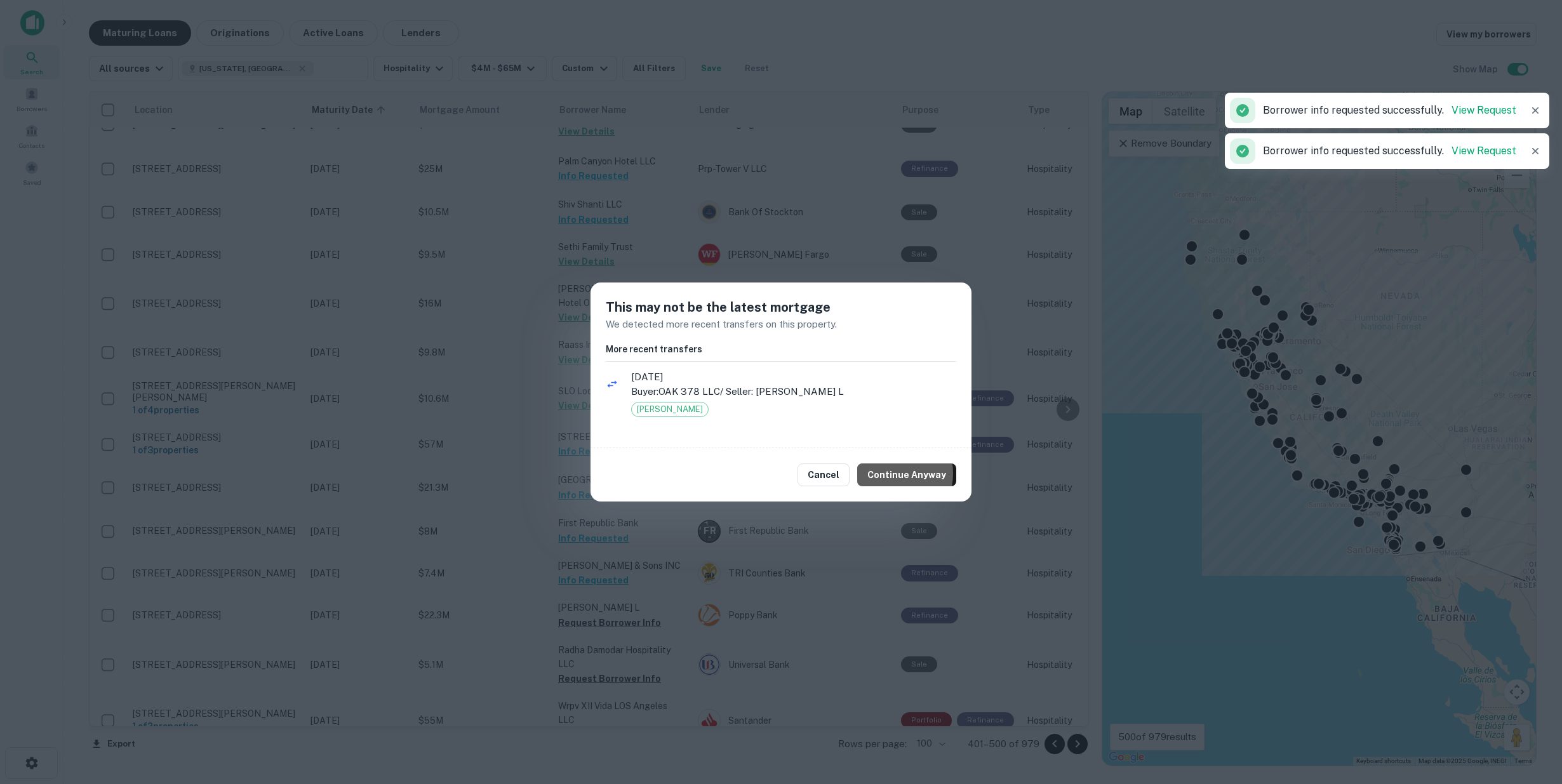
drag, startPoint x: 892, startPoint y: 474, endPoint x: 627, endPoint y: 528, distance: 270.4
click at [893, 474] on button "Continue Anyway" at bounding box center [908, 474] width 99 height 23
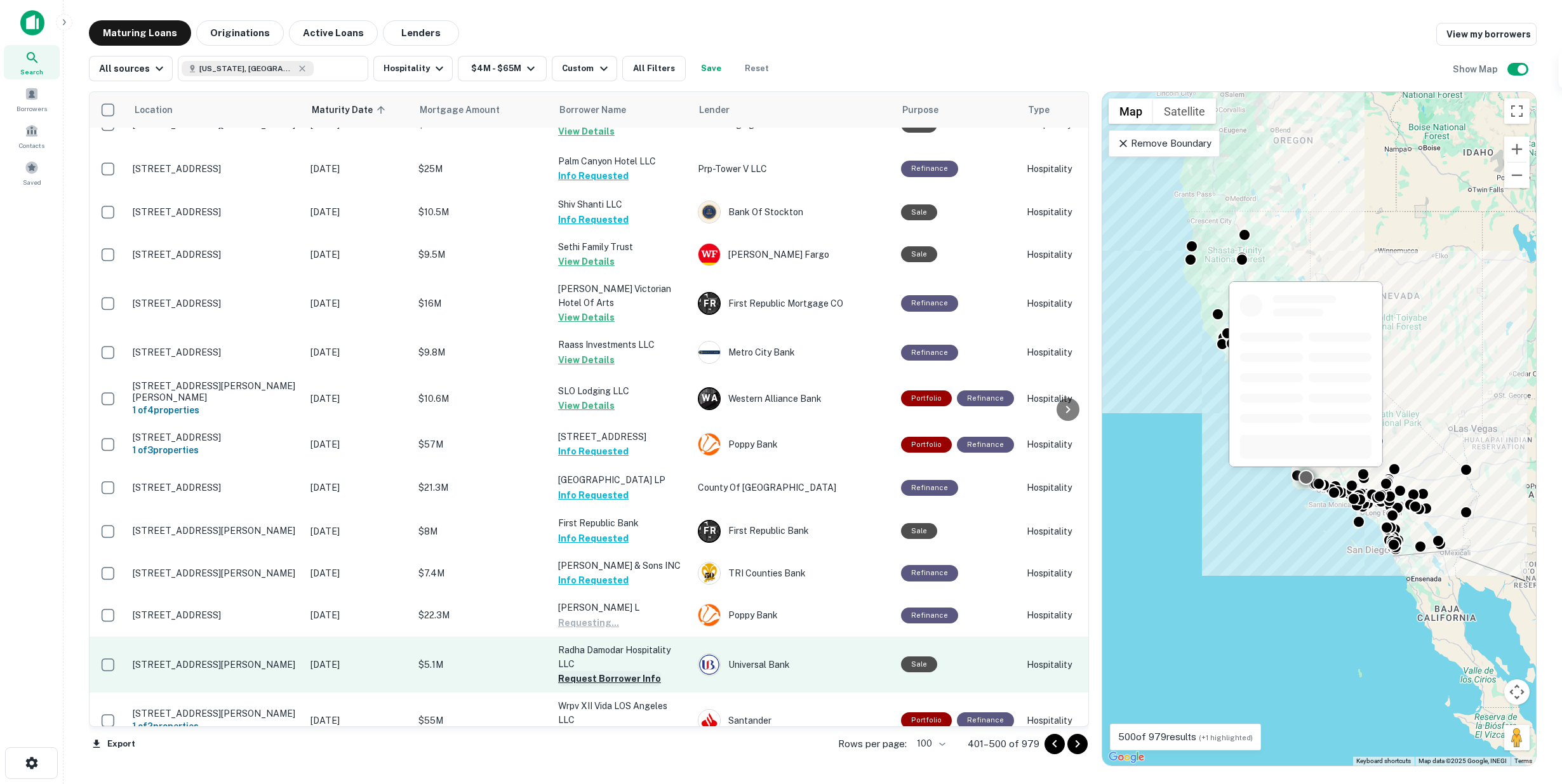
click at [605, 671] on button "Request Borrower Info" at bounding box center [610, 678] width 103 height 15
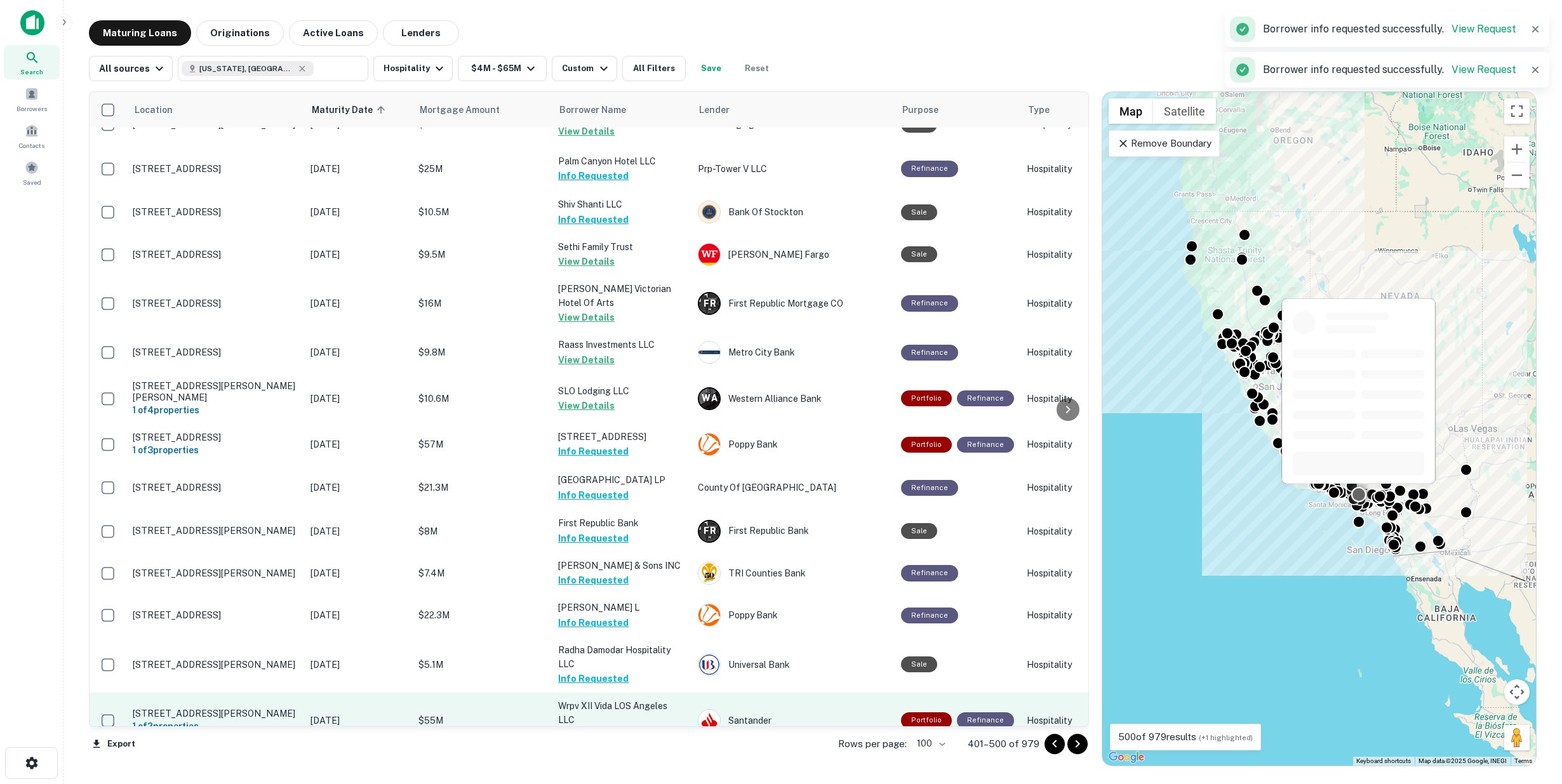
click at [624, 726] on button "Request Borrower Info" at bounding box center [610, 733] width 103 height 15
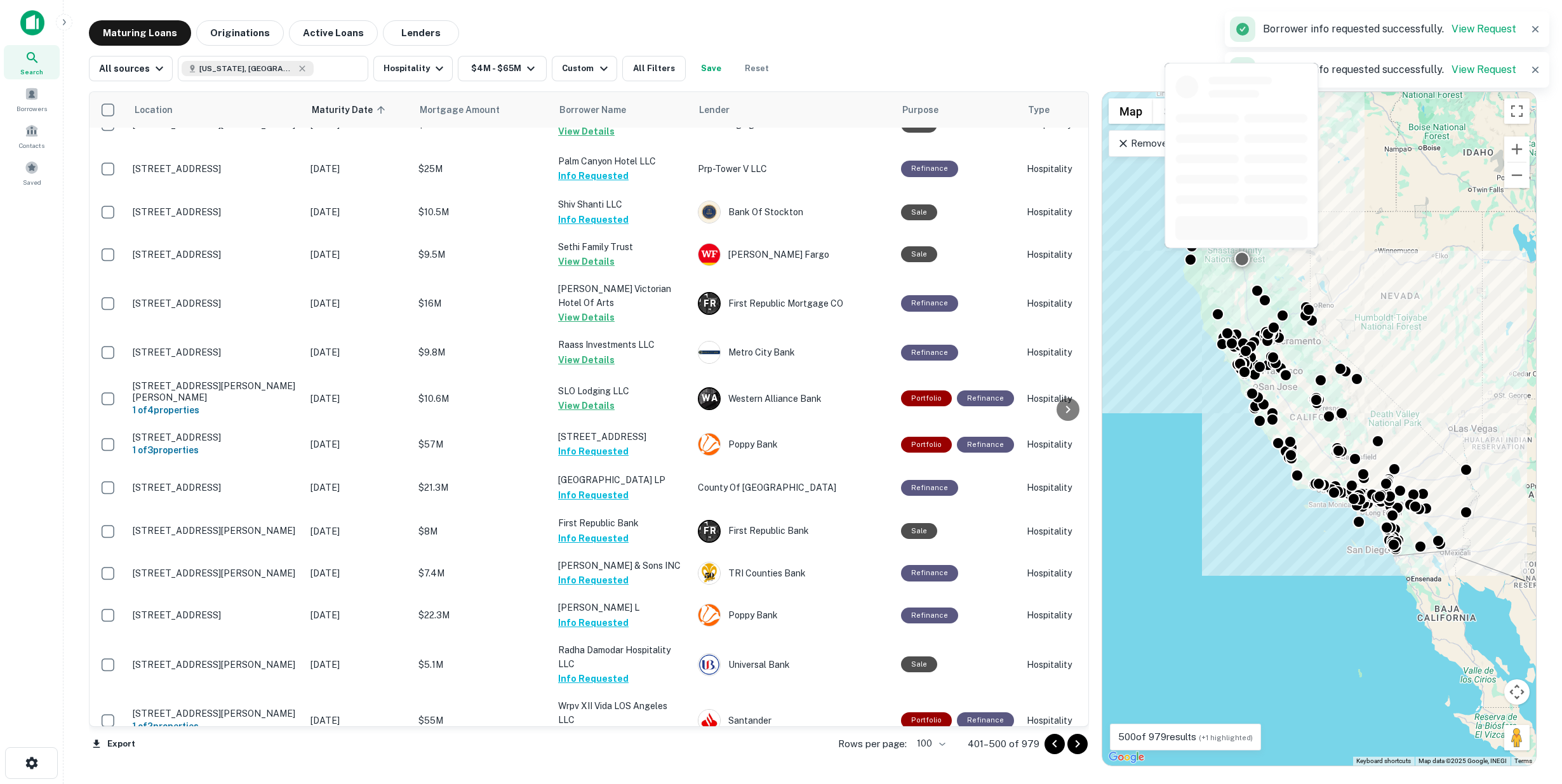
scroll to position [3385, 0]
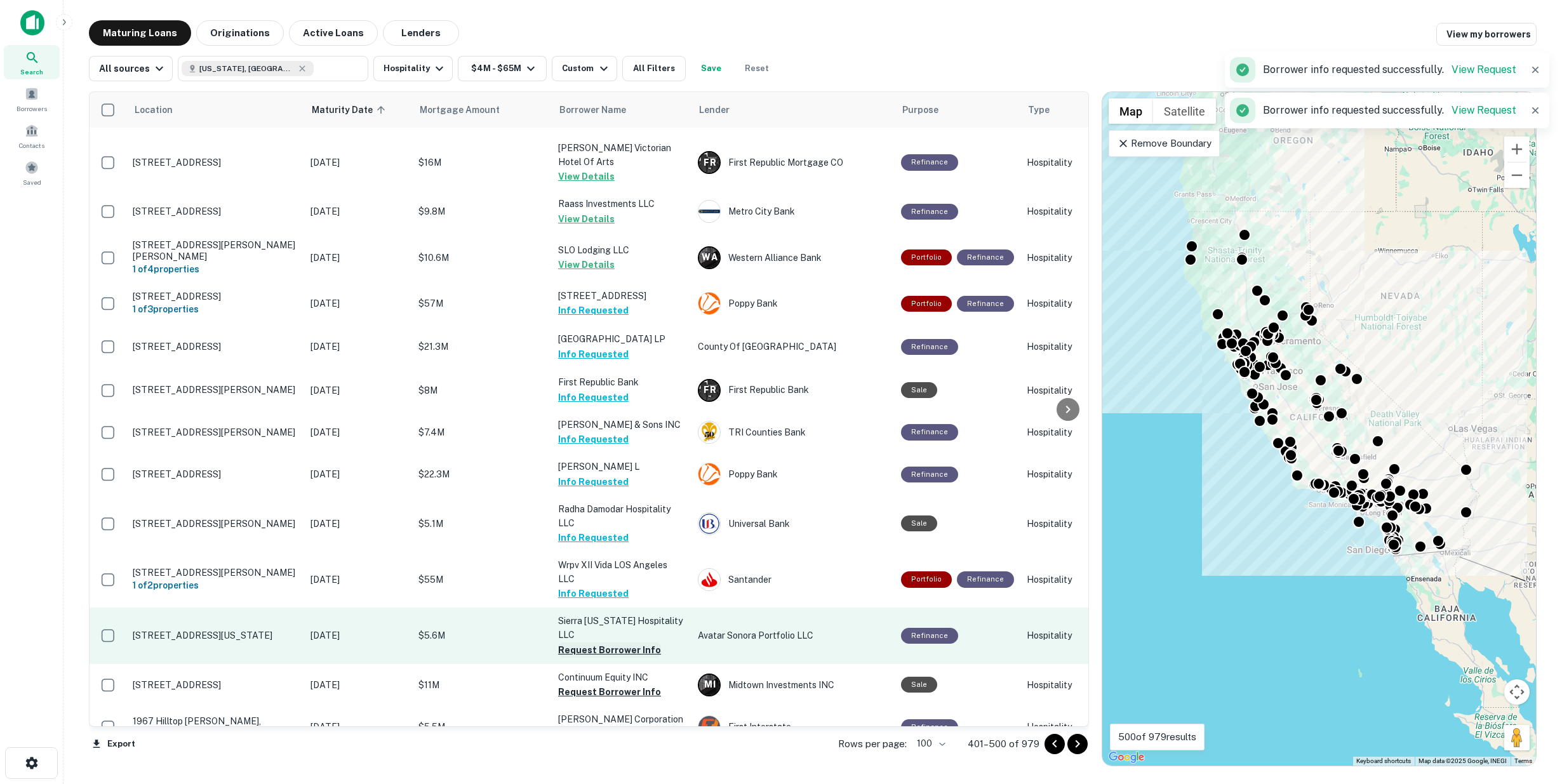
click at [603, 643] on button "Request Borrower Info" at bounding box center [610, 650] width 103 height 15
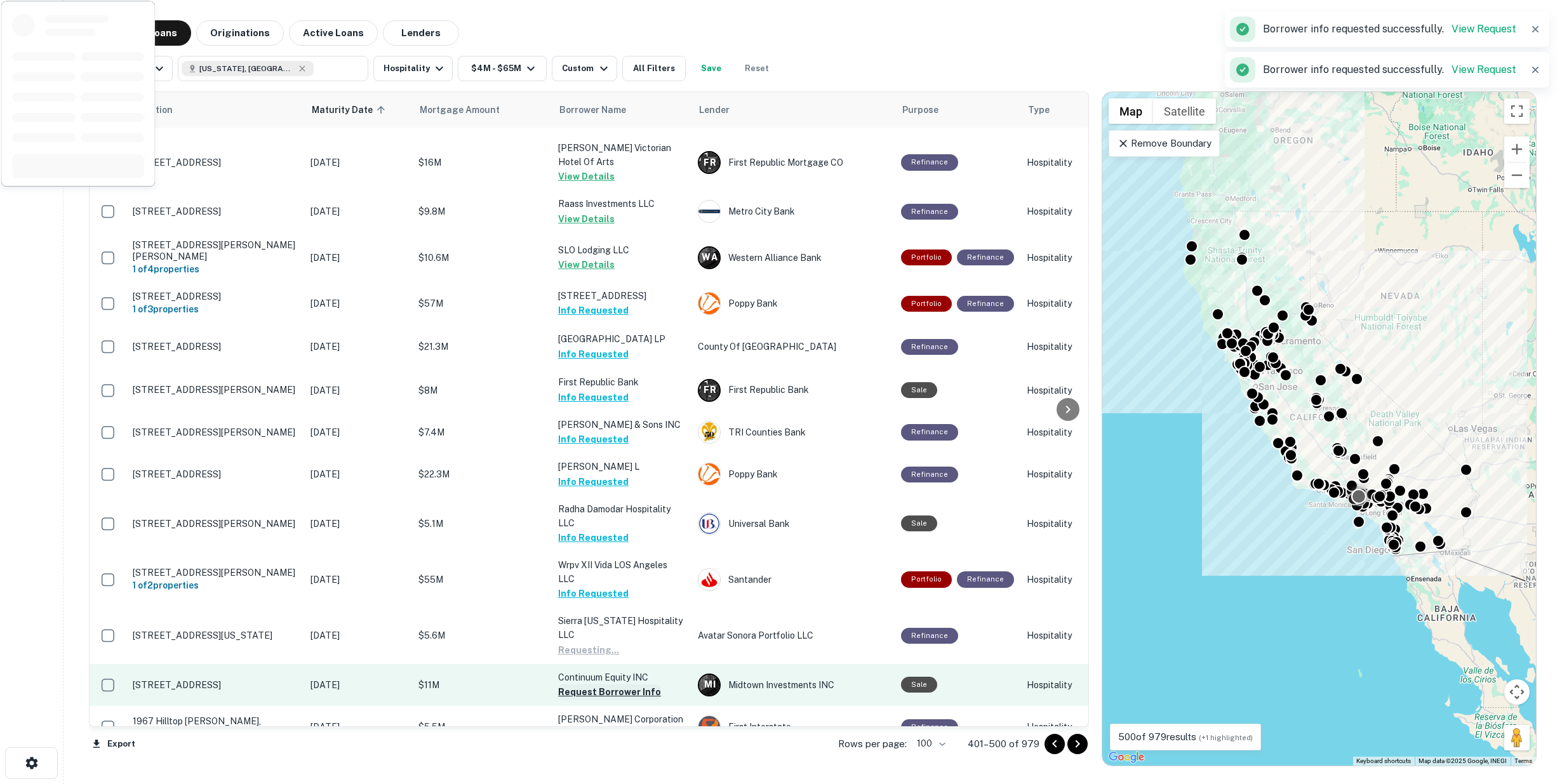
click at [607, 685] on button "Request Borrower Info" at bounding box center [610, 692] width 103 height 15
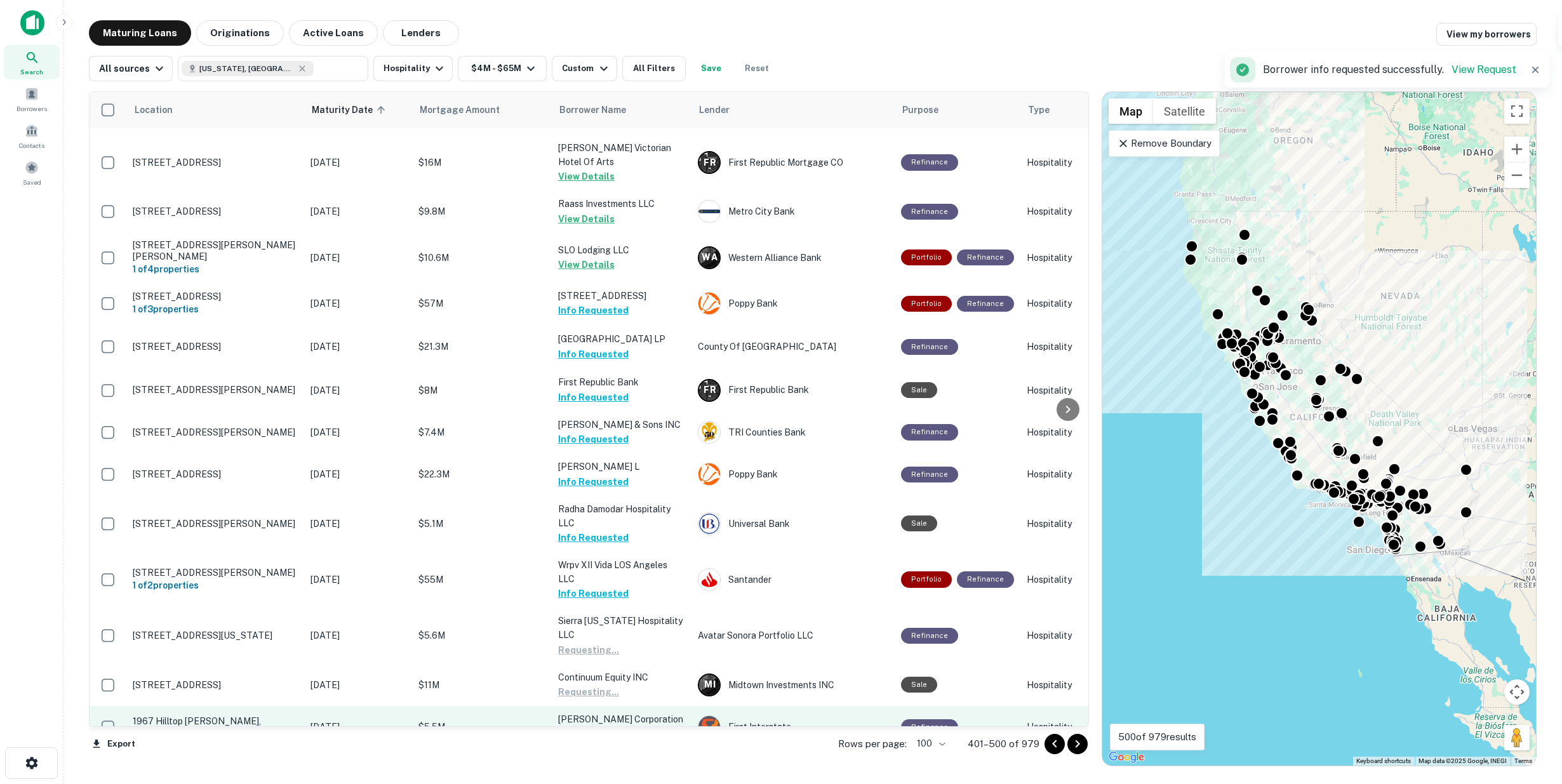
click at [606, 726] on button "Request Borrower Info" at bounding box center [610, 733] width 103 height 15
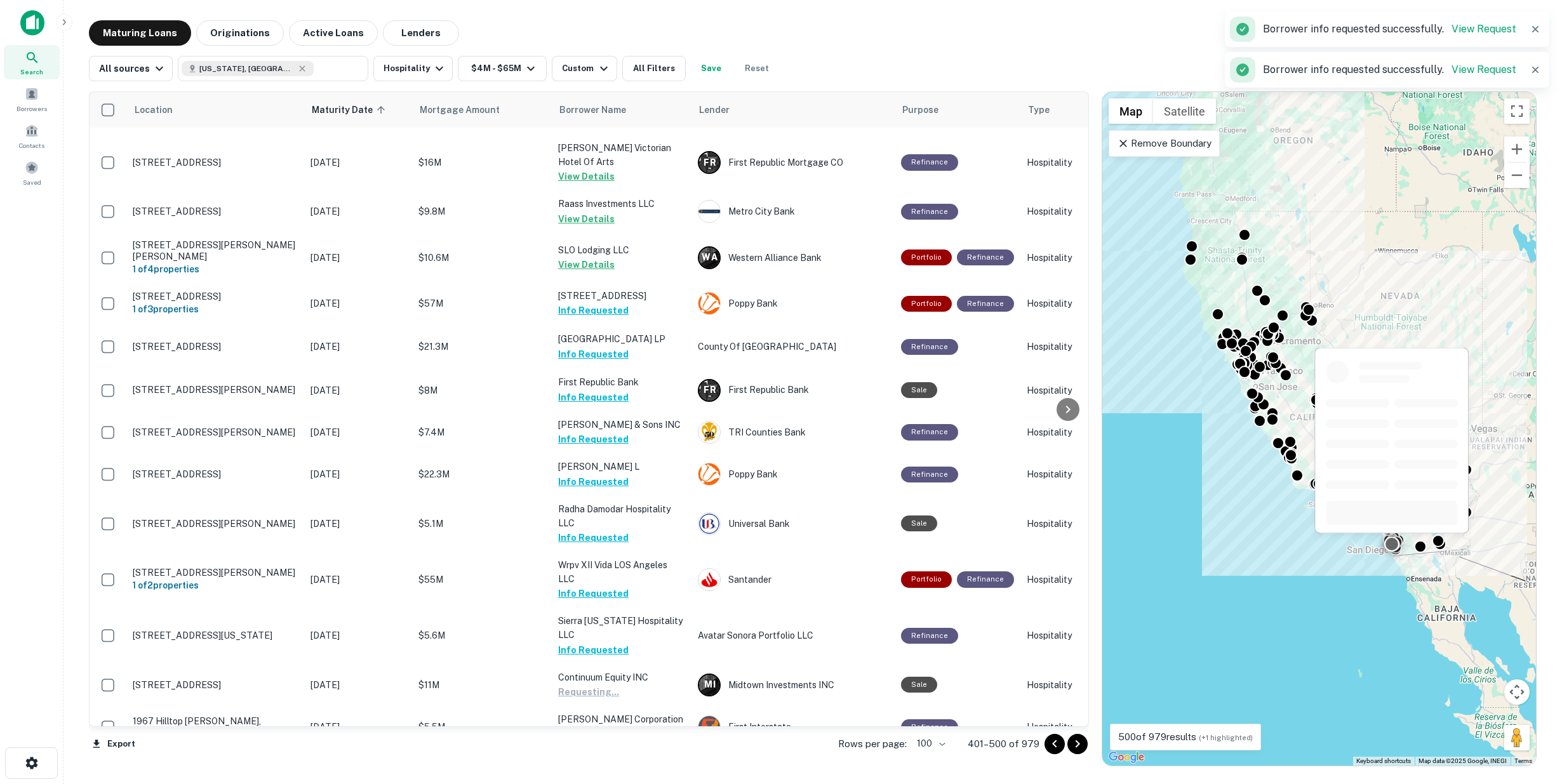
click at [614, 773] on button "Request Borrower Info" at bounding box center [610, 780] width 103 height 15
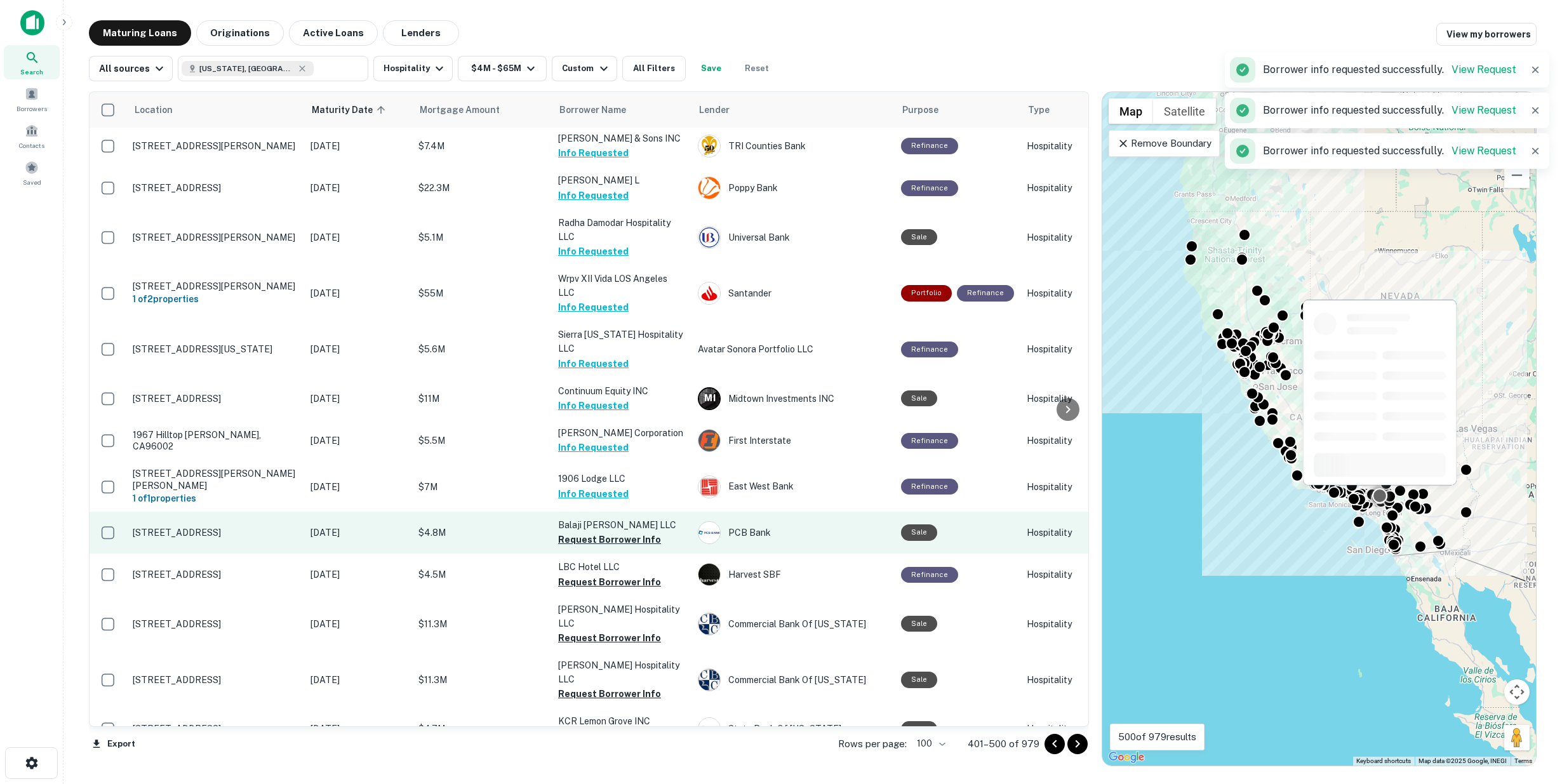
scroll to position [3737, 0]
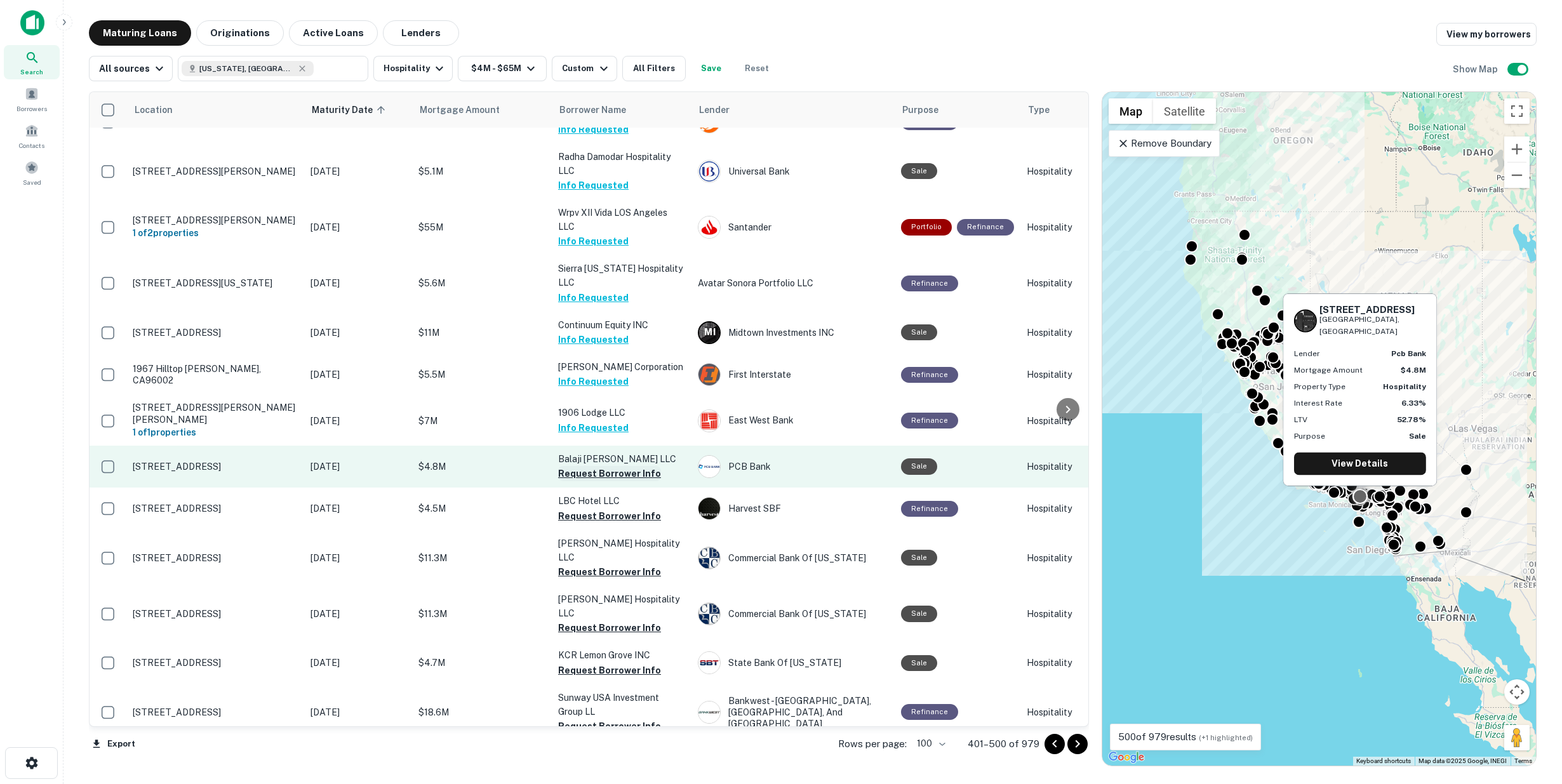
click at [597, 466] on button "Request Borrower Info" at bounding box center [610, 473] width 103 height 15
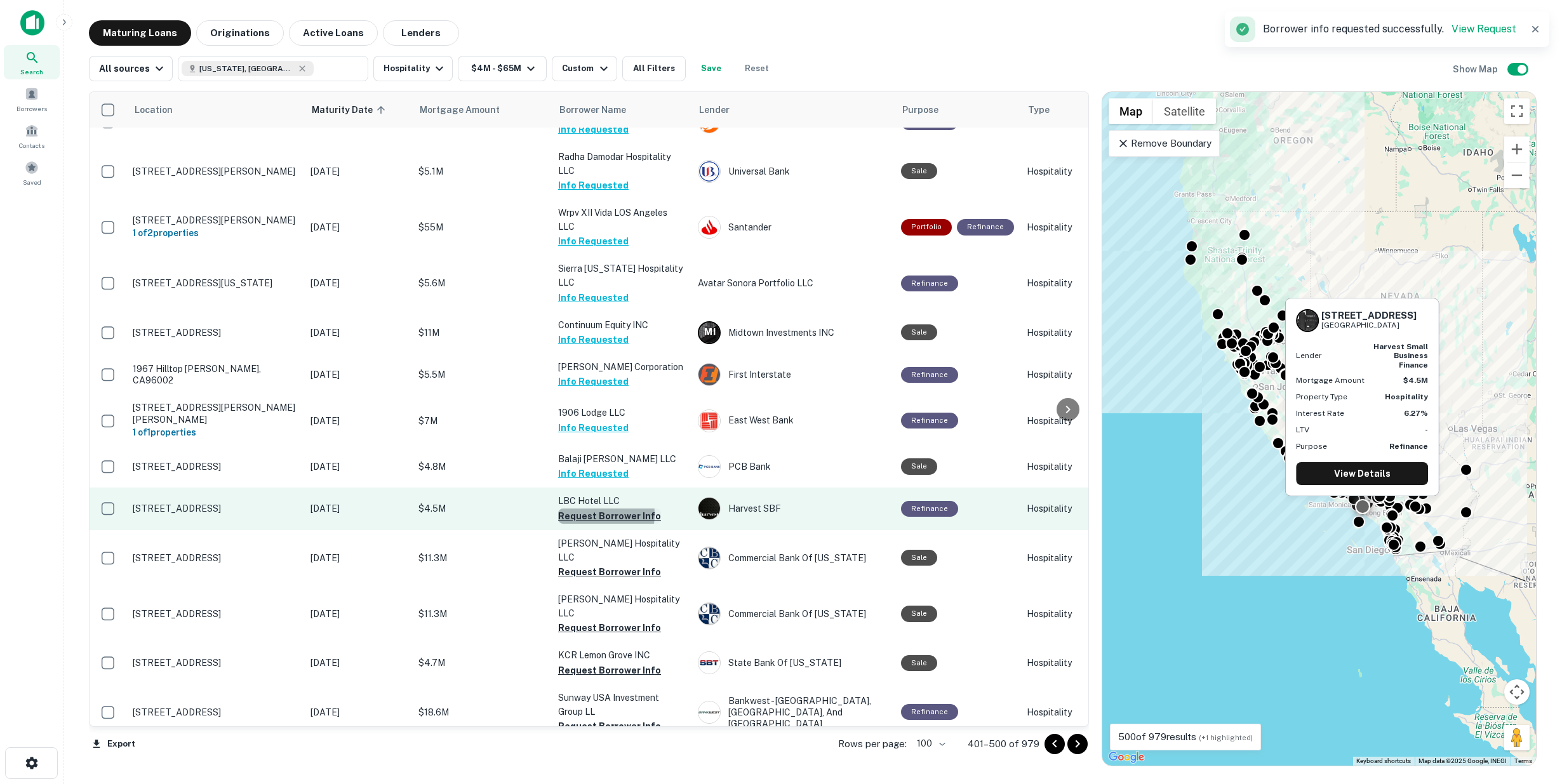
click at [589, 508] on button "Request Borrower Info" at bounding box center [610, 515] width 103 height 15
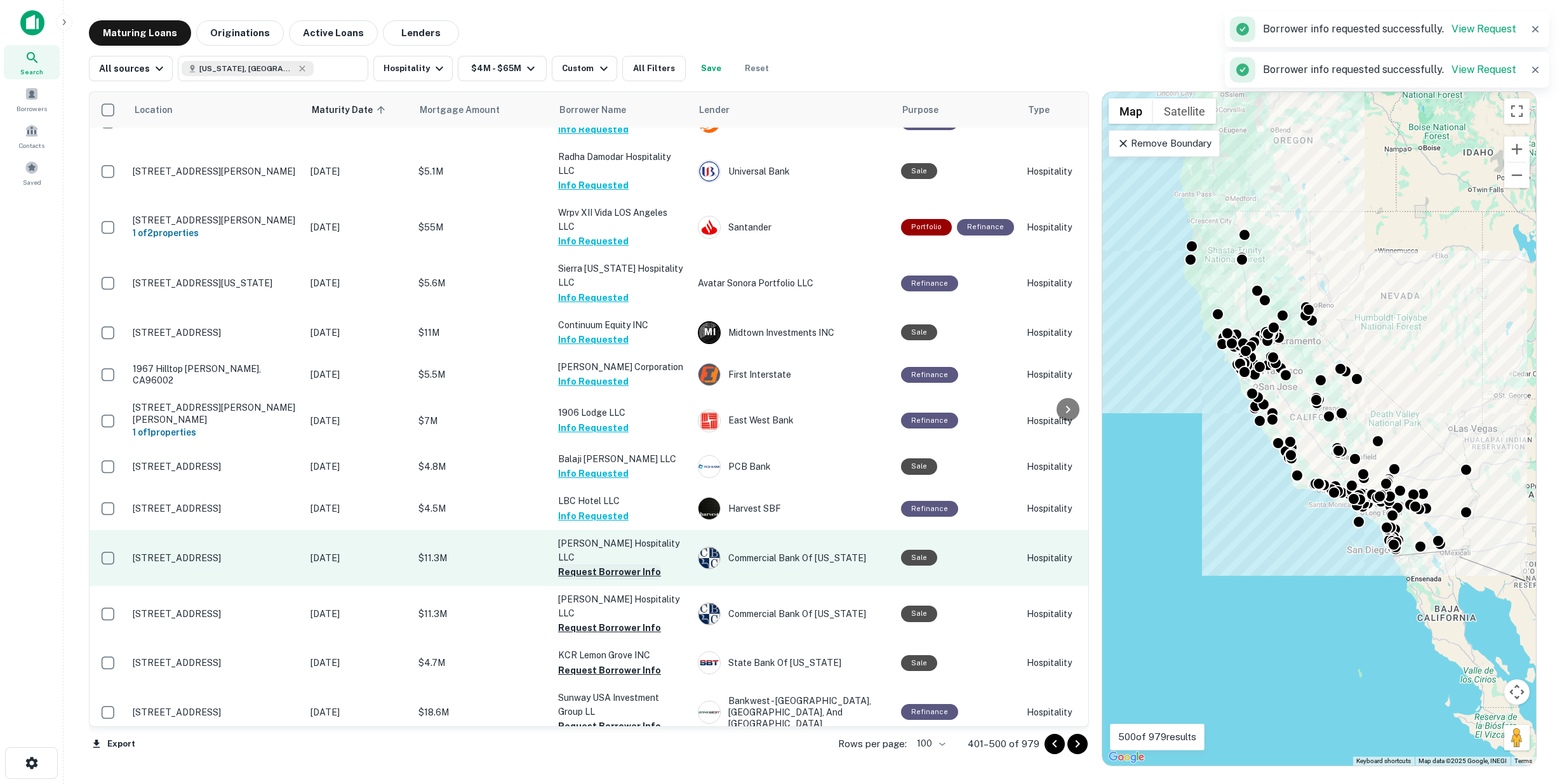
click at [592, 564] on button "Request Borrower Info" at bounding box center [610, 571] width 103 height 15
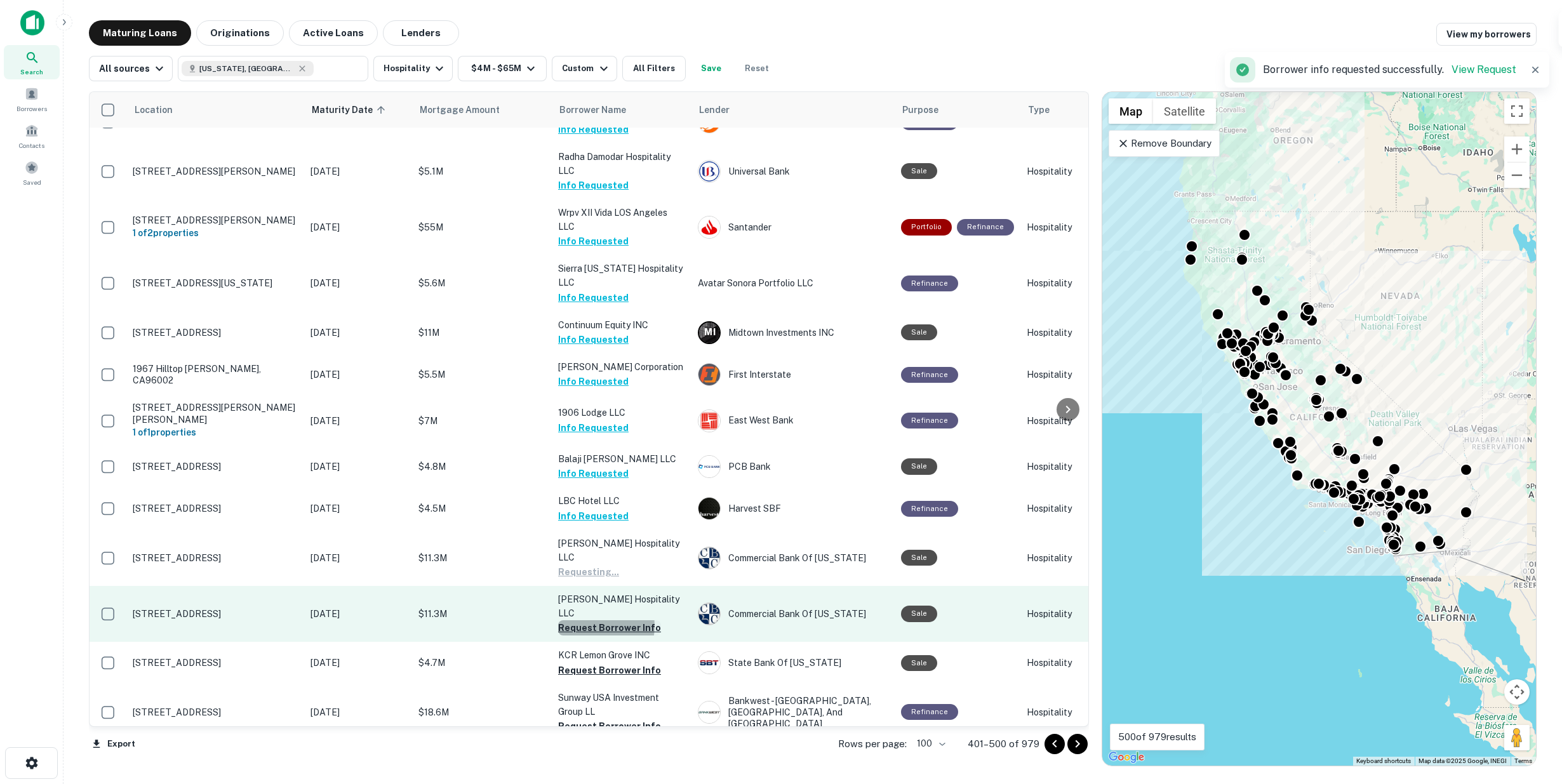
click at [598, 620] on button "Request Borrower Info" at bounding box center [610, 627] width 103 height 15
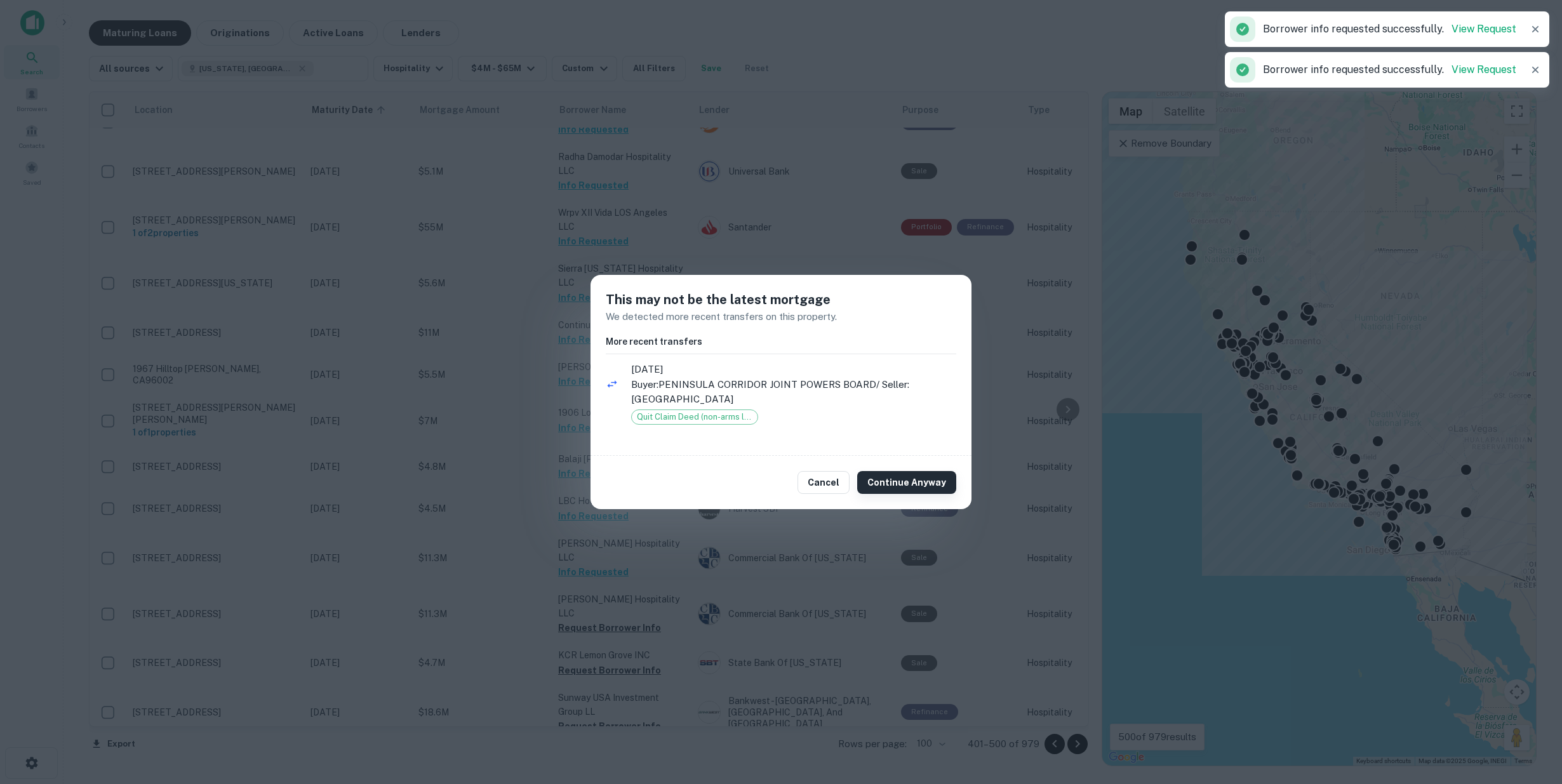
click at [903, 486] on button "Continue Anyway" at bounding box center [908, 482] width 99 height 23
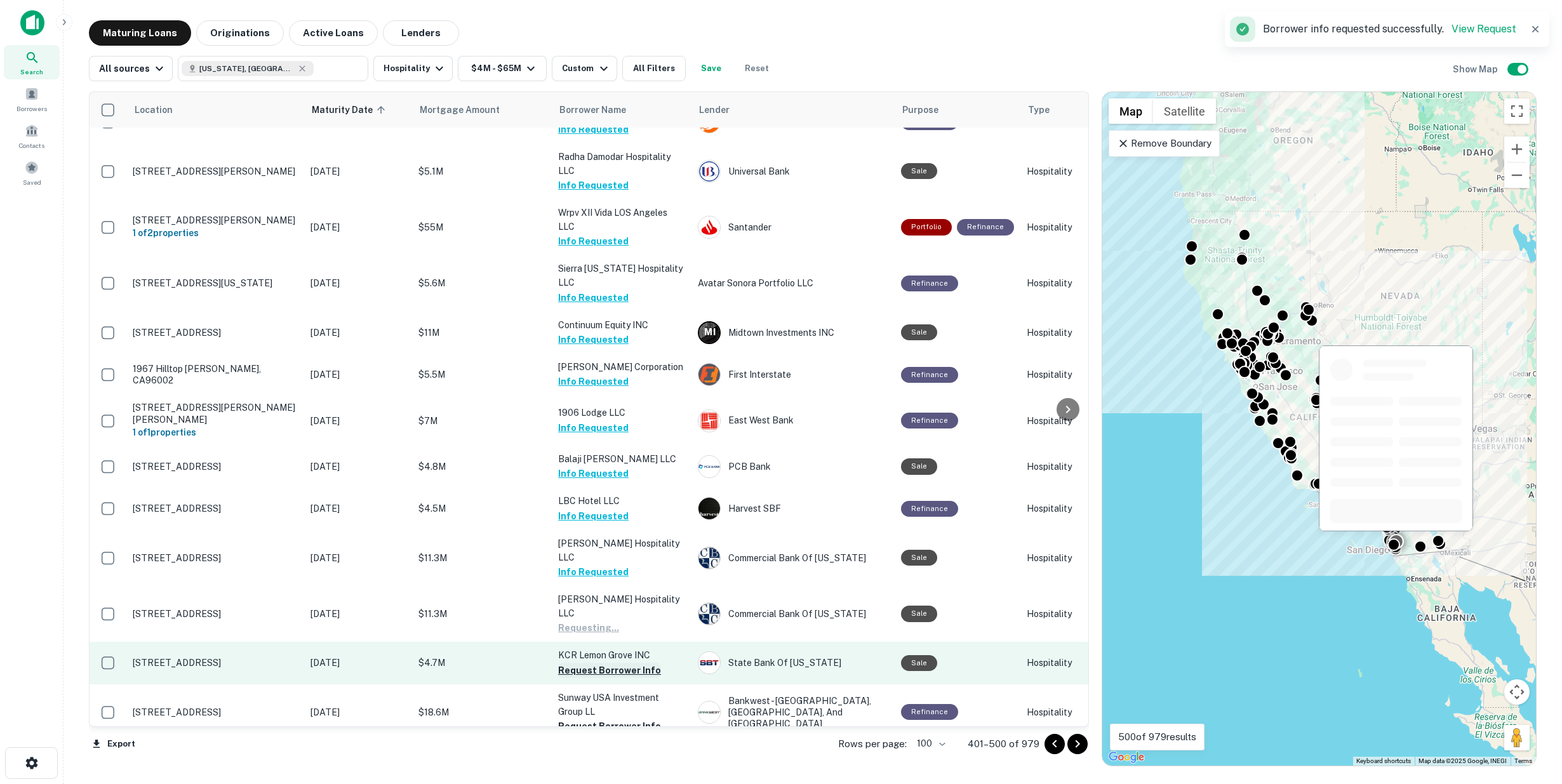
click at [610, 663] on button "Request Borrower Info" at bounding box center [610, 670] width 103 height 15
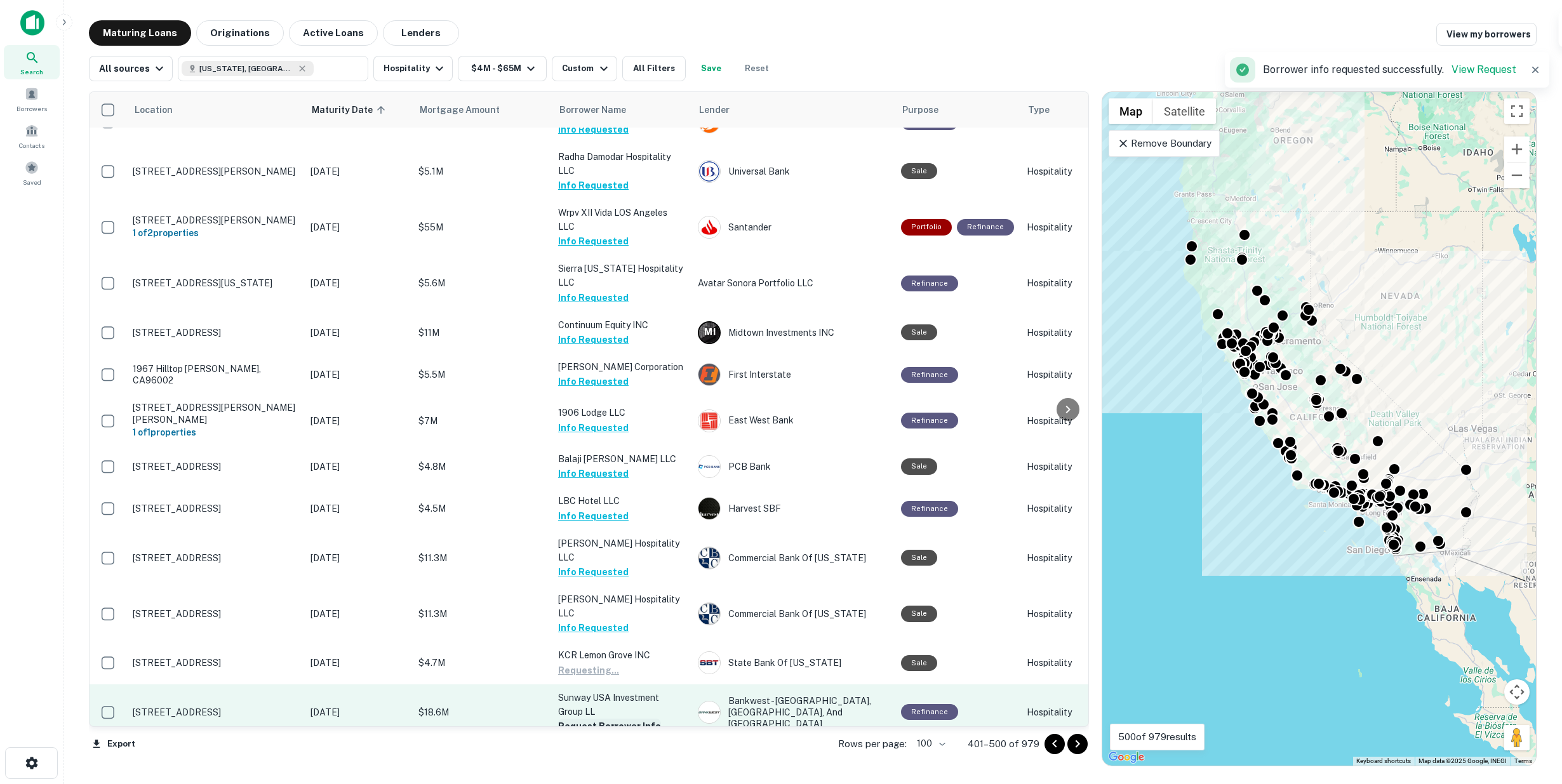
click at [607, 719] on button "Request Borrower Info" at bounding box center [610, 726] width 103 height 15
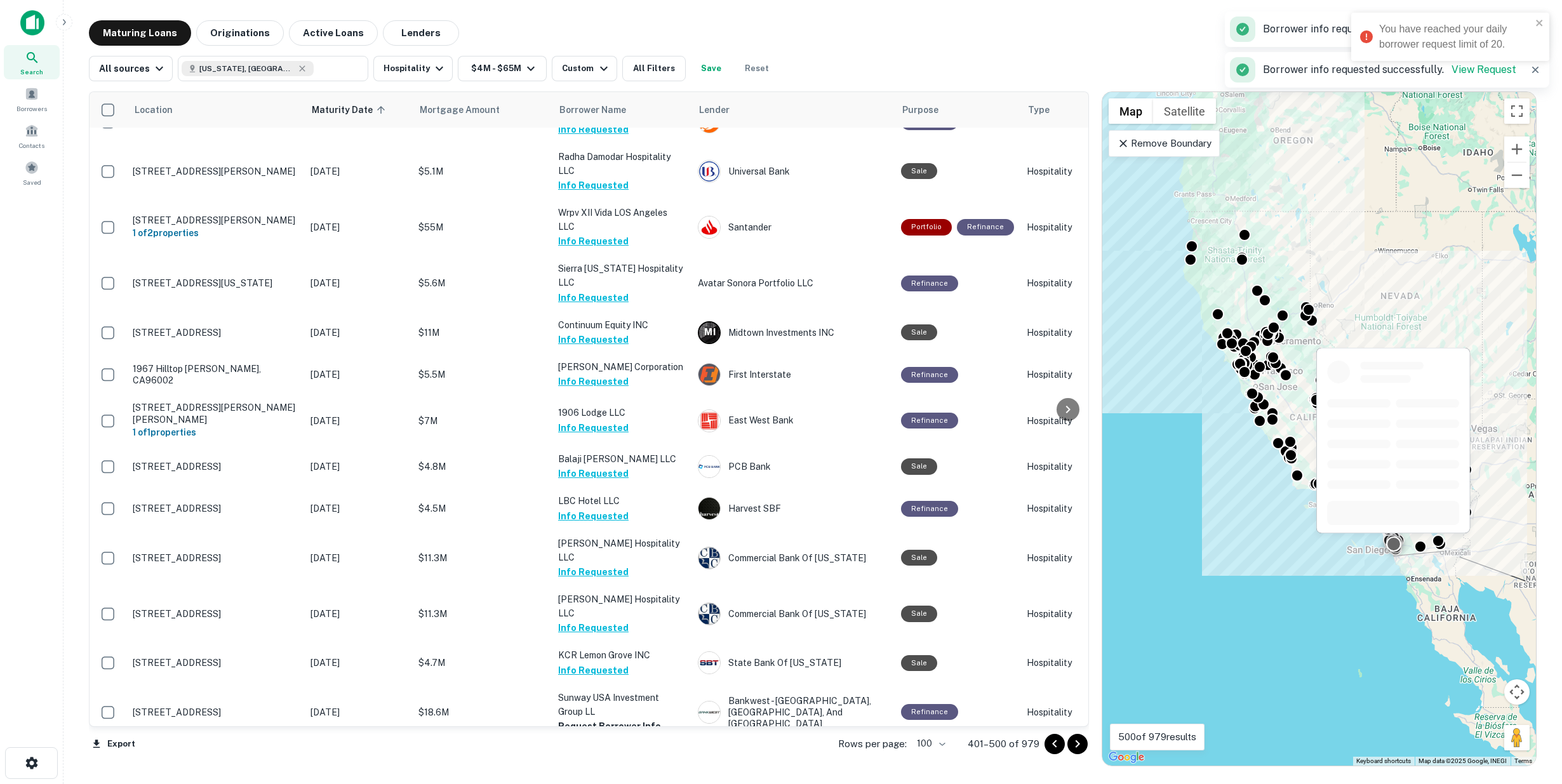
click at [613, 760] on button "Request Borrower Info" at bounding box center [610, 767] width 103 height 15
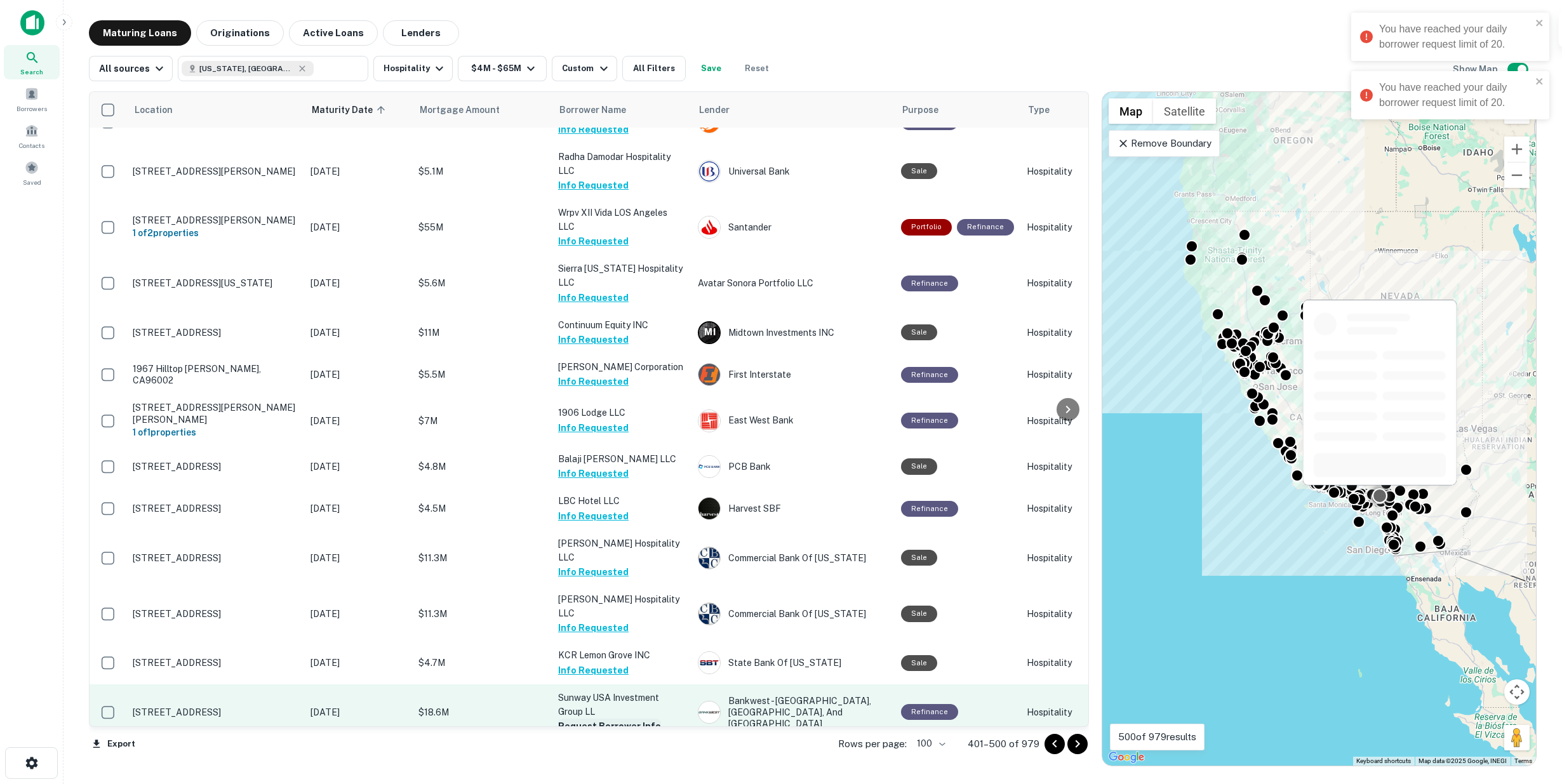
scroll to position [3806, 0]
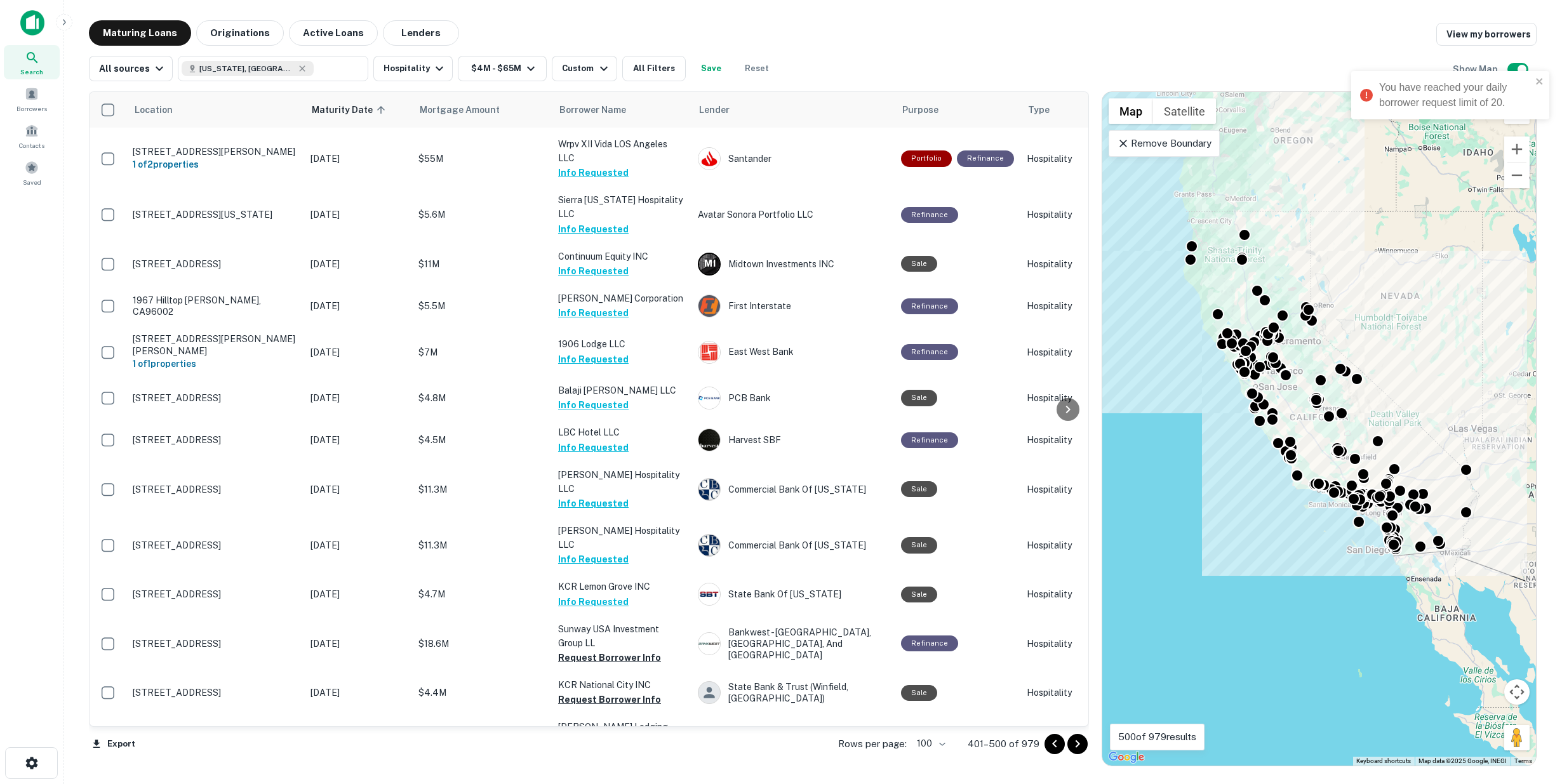
click at [1075, 743] on icon "Go to next page" at bounding box center [1077, 743] width 15 height 15
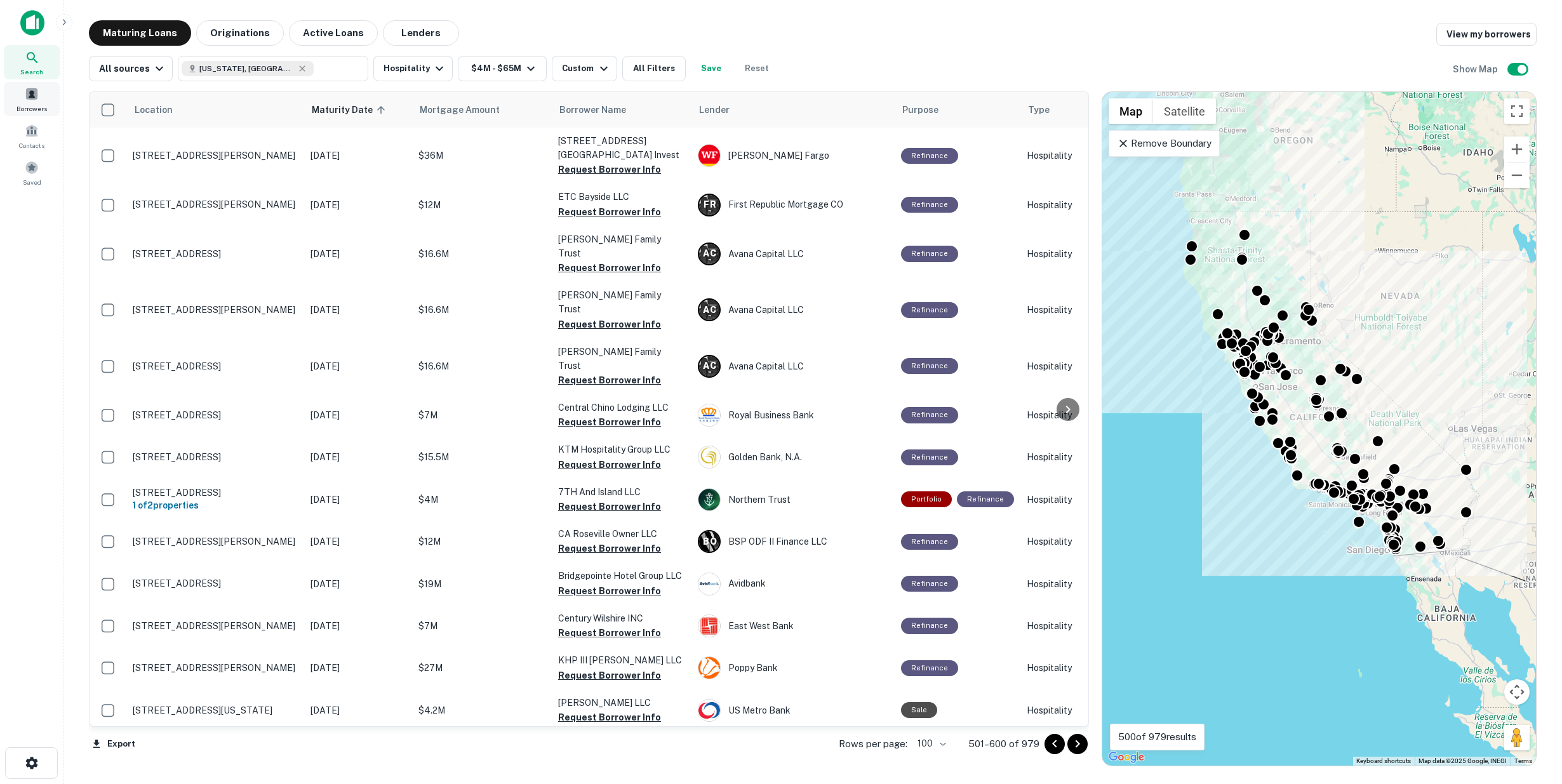
click at [27, 99] on span at bounding box center [31, 94] width 14 height 14
